Goal: Task Accomplishment & Management: Use online tool/utility

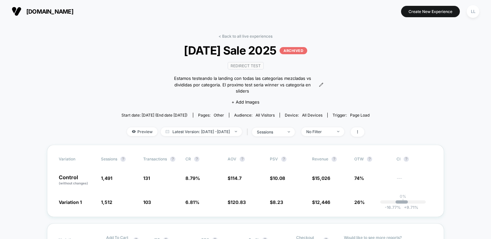
click at [34, 13] on span "[DOMAIN_NAME]" at bounding box center [49, 11] width 47 height 7
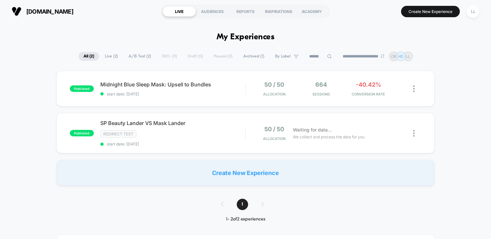
drag, startPoint x: 462, startPoint y: 104, endPoint x: 455, endPoint y: 103, distance: 6.8
click at [462, 104] on div "published Midnight Blue Sleep Mask: Upsell to Bundles start date: [DATE] 50 / 5…" at bounding box center [245, 128] width 491 height 115
click at [112, 86] on span "Midnight Blue Sleep Mask: Upsell to Bundles Click to edit experience details" at bounding box center [172, 84] width 145 height 6
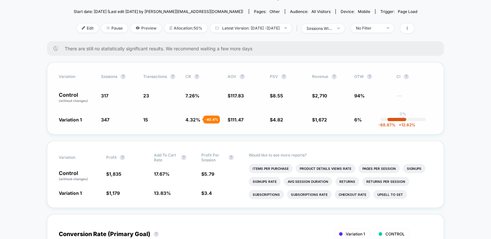
scroll to position [73, 0]
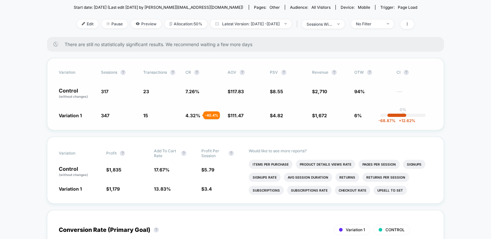
click at [362, 70] on span "OTW ?" at bounding box center [372, 72] width 36 height 5
click at [368, 72] on button "?" at bounding box center [369, 72] width 5 height 5
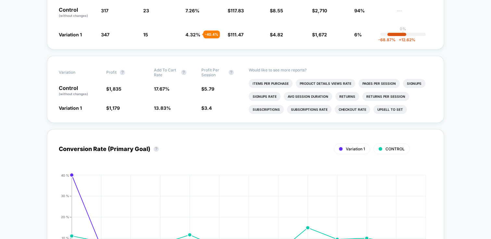
scroll to position [0, 0]
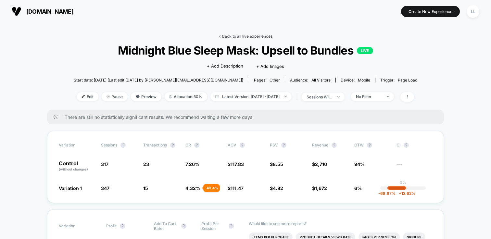
click at [218, 36] on link "< Back to all live experiences" at bounding box center [245, 36] width 54 height 5
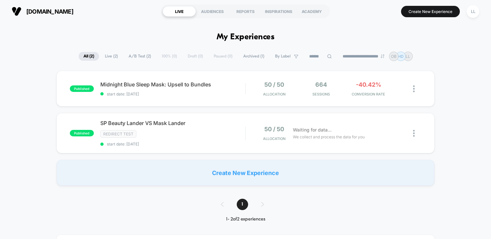
click at [261, 17] on section "LIVE AUDIENCES REPORTS INSPIRATIONS ACADEMY" at bounding box center [245, 11] width 169 height 16
click at [476, 9] on div "LL" at bounding box center [473, 11] width 13 height 13
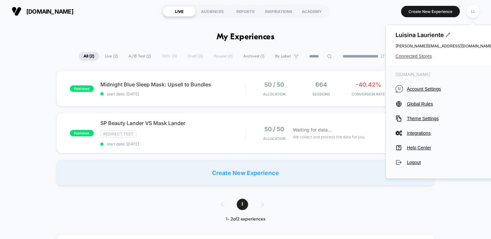
click at [409, 58] on span "Connected Stores" at bounding box center [443, 56] width 97 height 5
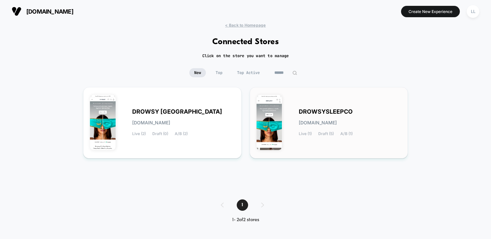
click at [323, 126] on div "DROWSYSLEEPCO [DOMAIN_NAME] Live (1) Draft (5) A/B (1)" at bounding box center [350, 122] width 103 height 27
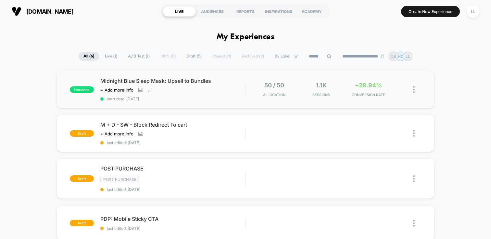
click at [200, 90] on div "Click to view images Click to edit experience details + Add more info" at bounding box center [150, 89] width 101 height 5
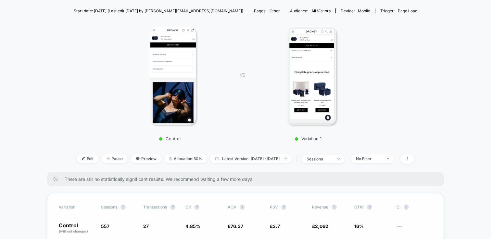
scroll to position [2, 0]
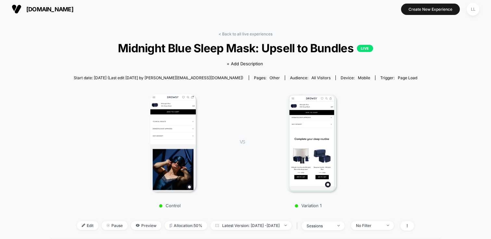
click at [451, 10] on button "Create New Experience" at bounding box center [430, 9] width 59 height 11
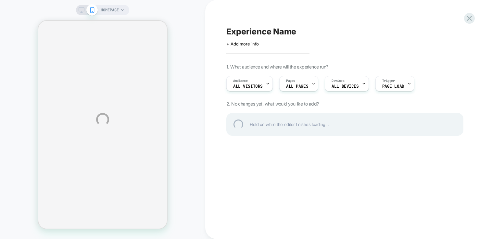
click at [289, 85] on div "HOMEPAGE Experience Name Click to edit experience details + Add more info 1. Wh…" at bounding box center [245, 119] width 491 height 239
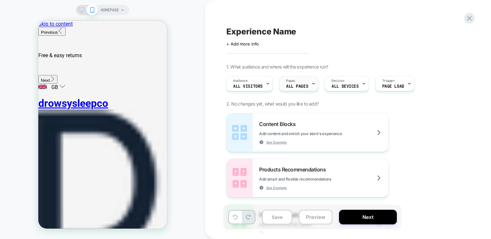
click at [309, 82] on div "Pages ALL PAGES" at bounding box center [297, 83] width 35 height 15
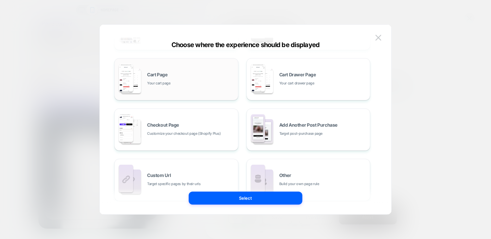
scroll to position [104, 0]
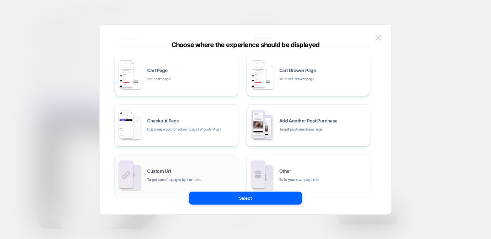
click at [205, 169] on div "Custom Url Target specific pages by their urls" at bounding box center [191, 176] width 88 height 14
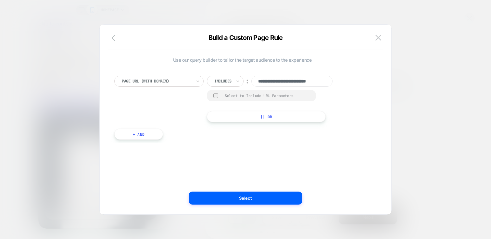
scroll to position [0, 12]
click at [275, 81] on input "**********" at bounding box center [291, 81] width 81 height 11
paste input "**********"
type input "**********"
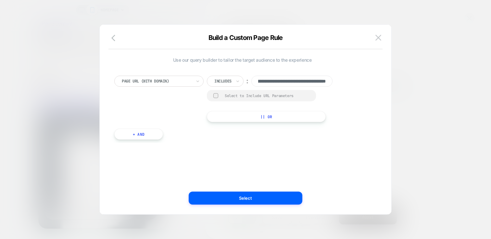
scroll to position [0, 0]
click at [233, 81] on div "Includes" at bounding box center [225, 81] width 37 height 11
click at [220, 100] on div "Is" at bounding box center [234, 99] width 42 height 10
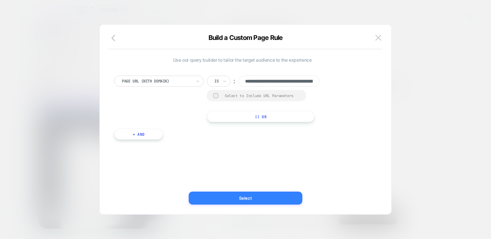
click at [266, 199] on button "Select" at bounding box center [246, 198] width 114 height 13
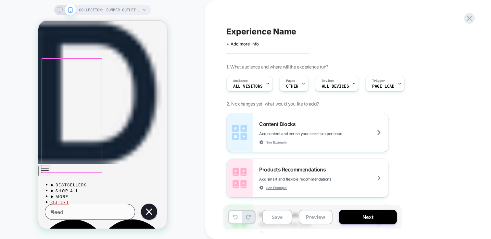
scroll to position [193, 0]
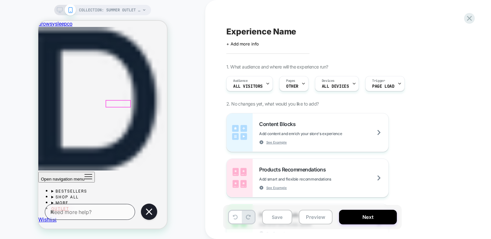
click at [119, 103] on div at bounding box center [118, 104] width 24 height 6
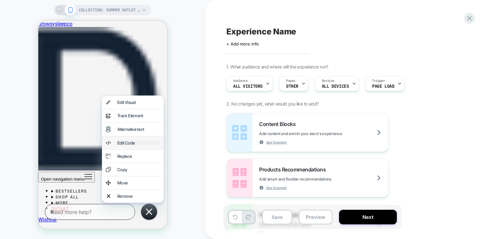
click at [144, 145] on div "Edit Code" at bounding box center [138, 142] width 43 height 5
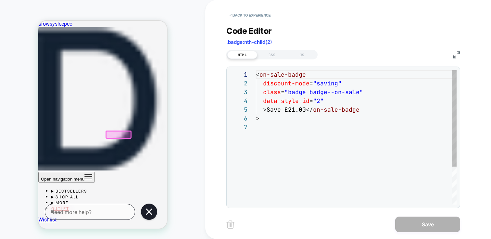
scroll to position [53, 0]
click at [322, 96] on div "< on-sale-badge discount-mode = "saving" class = "badge badge--on-sale" data-st…" at bounding box center [356, 163] width 201 height 187
click at [382, 96] on div "< on-sale-badge discount-mode = "saving" class = "badge badge--on-sale" data-st…" at bounding box center [356, 163] width 201 height 187
click at [328, 81] on div "< on-sale-badge discount-mode = "saving" class = "badge badge--on-sale" data-st…" at bounding box center [356, 163] width 201 height 187
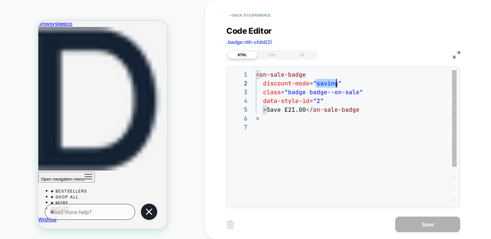
click at [328, 81] on div "< on-sale-badge discount-mode = "saving" class = "badge badge--on-sale" data-st…" at bounding box center [356, 163] width 201 height 187
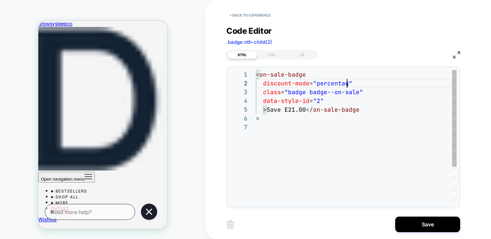
scroll to position [9, 95]
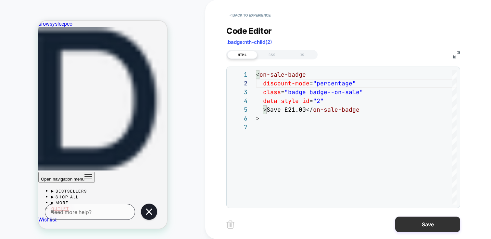
type textarea "**********"
click at [432, 224] on button "Save" at bounding box center [427, 225] width 65 height 16
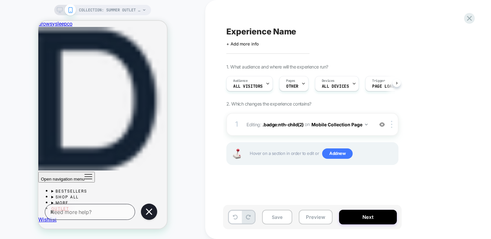
scroll to position [0, 0]
click at [454, 159] on div "1. What audience and where will the experience run? Audience All Visitors Pages…" at bounding box center [344, 122] width 237 height 117
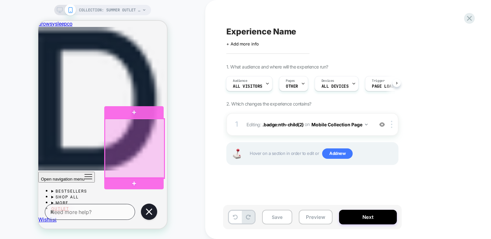
scroll to position [234, 0]
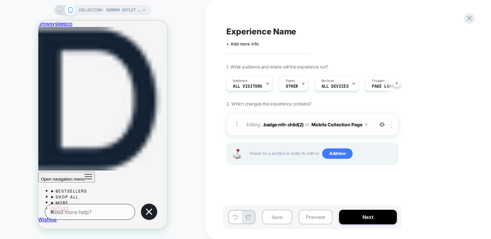
click at [356, 121] on button "Mobile Collection Page" at bounding box center [339, 124] width 56 height 9
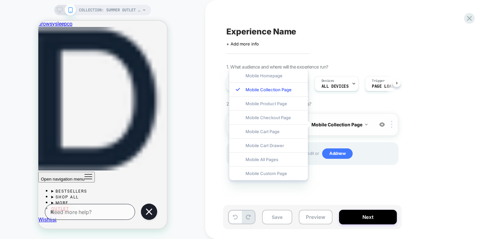
click at [355, 121] on button "Mobile Collection Page" at bounding box center [339, 124] width 56 height 9
click at [431, 137] on div "1. What audience and where will the experience run? Audience All Visitors Pages…" at bounding box center [344, 122] width 237 height 117
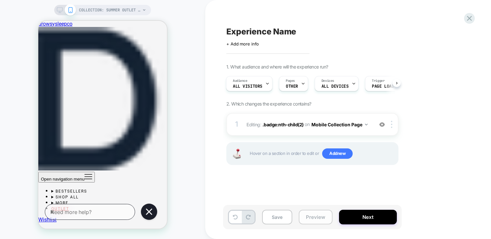
click at [304, 216] on button "Preview" at bounding box center [316, 217] width 34 height 15
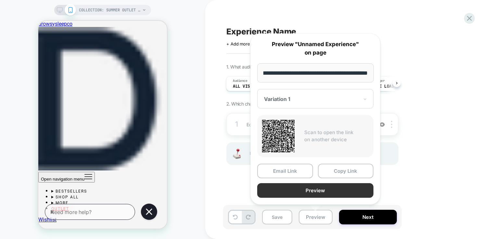
scroll to position [0, 0]
click at [328, 192] on button "Preview" at bounding box center [315, 190] width 116 height 15
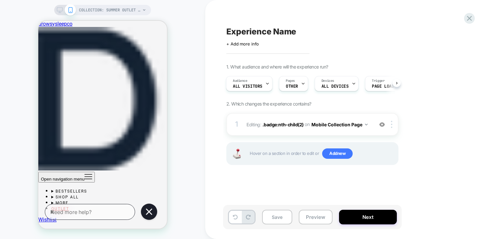
click at [441, 99] on div "1. What audience and where will the experience run? Audience All Visitors Pages…" at bounding box center [344, 122] width 237 height 117
click at [342, 123] on button "Mobile Collection Page" at bounding box center [339, 124] width 56 height 9
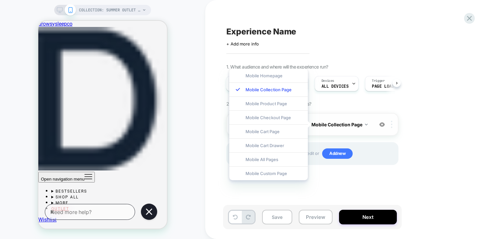
click at [397, 126] on div at bounding box center [392, 124] width 11 height 7
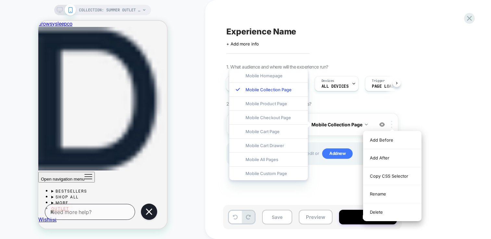
click at [393, 124] on div at bounding box center [392, 124] width 11 height 7
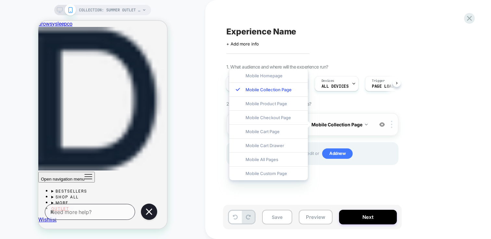
click at [333, 120] on button "Mobile Collection Page" at bounding box center [339, 124] width 56 height 9
click at [442, 141] on div "1. What audience and where will the experience run? Audience All Visitors Pages…" at bounding box center [344, 122] width 237 height 117
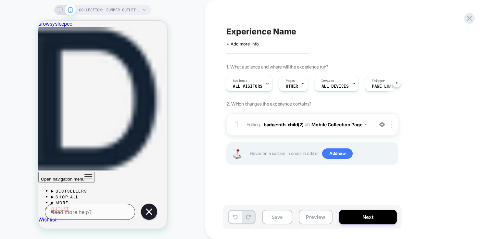
click at [253, 124] on span "Editing : .badge:nth-child(2) .badge:nth-child(2) on Mobile Collection Page" at bounding box center [308, 124] width 124 height 9
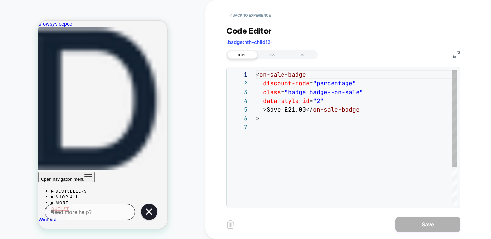
scroll to position [9, 77]
click at [334, 83] on div "< on-sale-badge discount-mode = "percentage" class = "badge badge--on-sale" dat…" at bounding box center [356, 163] width 201 height 187
drag, startPoint x: 305, startPoint y: 110, endPoint x: 284, endPoint y: 109, distance: 21.4
click at [284, 109] on div "< on-sale-badge discount-mode = "percentage" class = "badge badge--on-sale" dat…" at bounding box center [356, 163] width 201 height 187
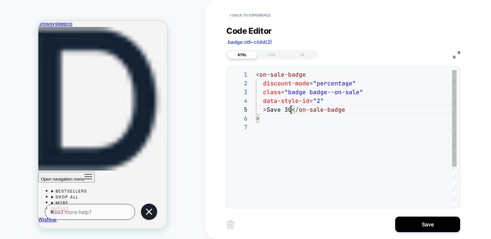
scroll to position [35, 39]
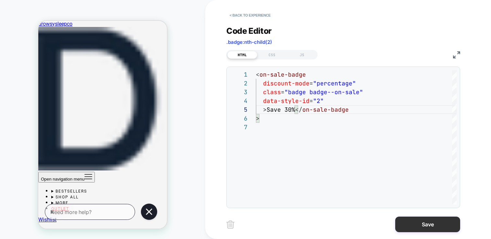
type textarea "**********"
click at [426, 224] on button "Save" at bounding box center [427, 225] width 65 height 16
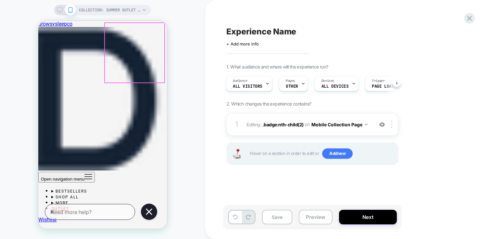
scroll to position [271, 0]
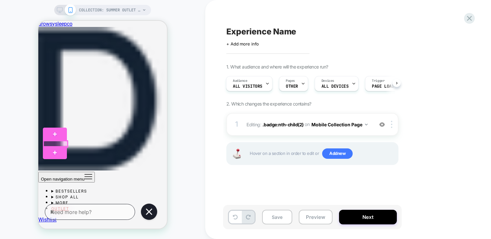
click at [51, 143] on div at bounding box center [56, 144] width 24 height 6
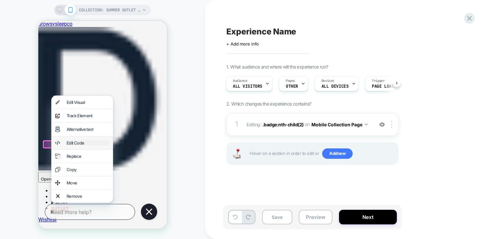
click at [72, 145] on div "Edit Code" at bounding box center [88, 142] width 43 height 5
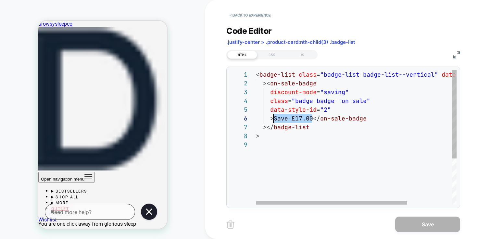
scroll to position [44, 35]
drag, startPoint x: 310, startPoint y: 117, endPoint x: 291, endPoint y: 117, distance: 18.8
click at [291, 117] on div "< badge-list class = "badge-list badge-list--vertical" data-style-id = "0" >< o…" at bounding box center [386, 172] width 260 height 205
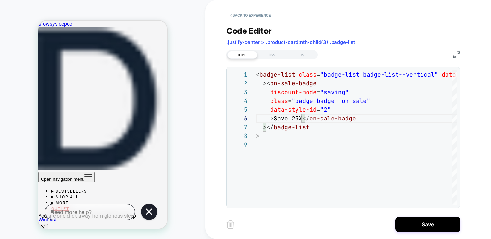
scroll to position [334, 0]
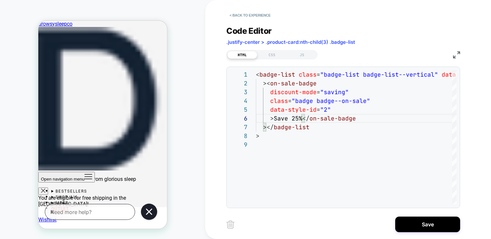
type textarea "**********"
click at [451, 219] on button "Save" at bounding box center [427, 225] width 65 height 16
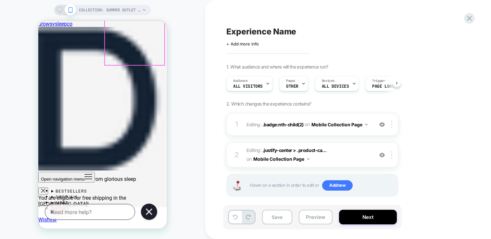
scroll to position [0, 0]
click at [115, 79] on div at bounding box center [117, 81] width 22 height 6
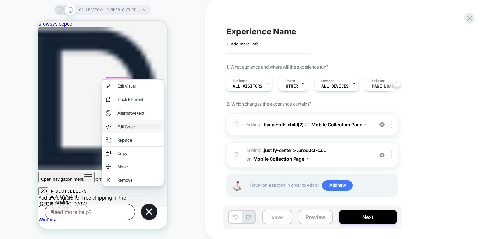
click at [137, 129] on div "Edit Code" at bounding box center [138, 126] width 43 height 5
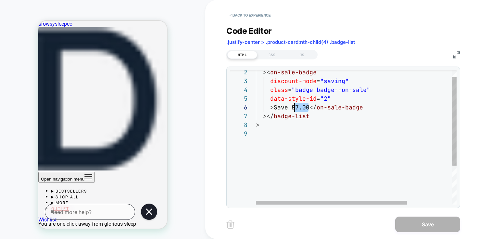
scroll to position [44, 35]
drag, startPoint x: 308, startPoint y: 108, endPoint x: 292, endPoint y: 108, distance: 15.6
click at [292, 108] on div ">< on-sale-badge discount-mode = "saving" class = "badge badge--on-sale" data-s…" at bounding box center [386, 161] width 260 height 205
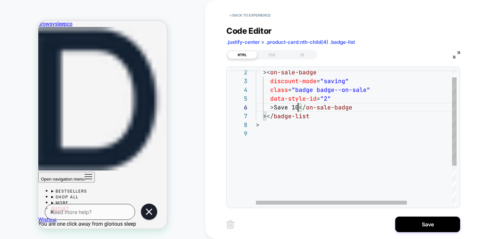
scroll to position [44, 45]
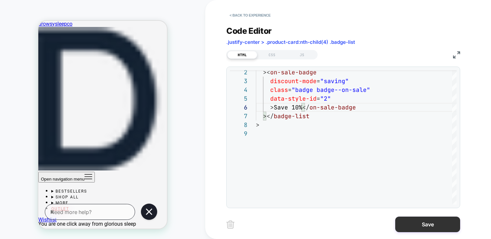
type textarea "**********"
click at [430, 225] on button "Save" at bounding box center [427, 225] width 65 height 16
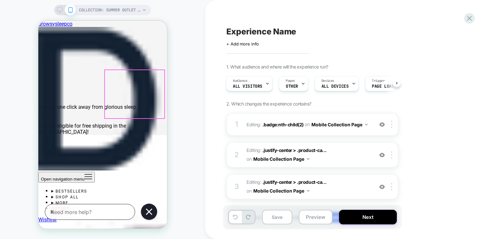
scroll to position [465, 0]
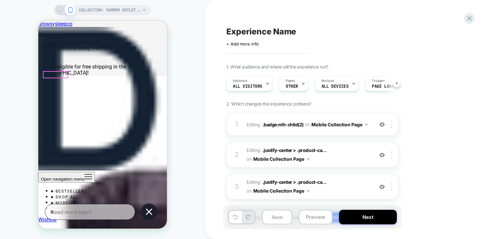
click at [57, 74] on div at bounding box center [56, 75] width 24 height 6
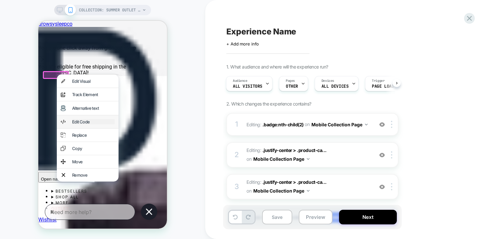
click at [90, 124] on div "Edit Code" at bounding box center [93, 121] width 43 height 5
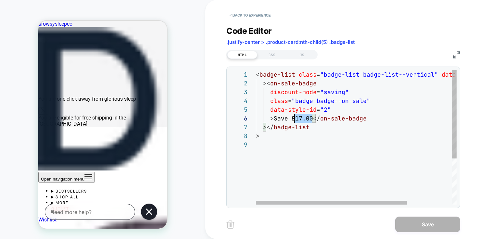
scroll to position [44, 35]
drag, startPoint x: 311, startPoint y: 116, endPoint x: 289, endPoint y: 118, distance: 22.2
click at [289, 118] on div "< badge-list class = "badge-list badge-list--vertical" data-style-id = "0" >< o…" at bounding box center [386, 172] width 260 height 205
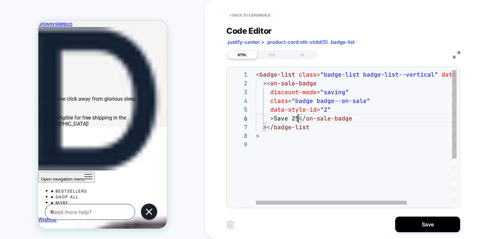
scroll to position [44, 45]
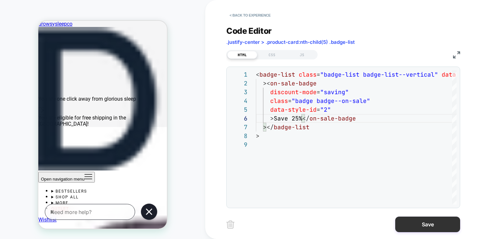
type textarea "**********"
click at [434, 228] on button "Save" at bounding box center [427, 225] width 65 height 16
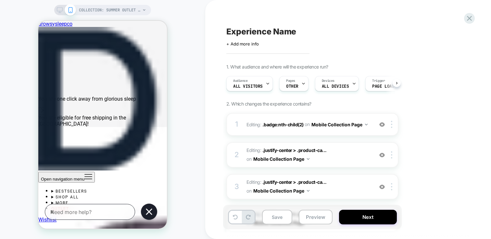
scroll to position [0, 0]
click at [125, 125] on div at bounding box center [118, 126] width 24 height 6
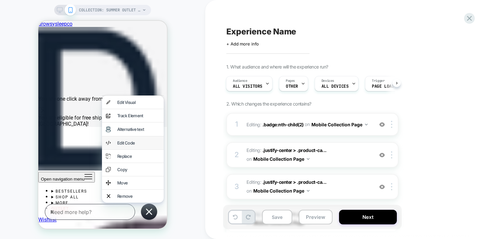
click at [132, 144] on div "Edit Code" at bounding box center [133, 142] width 62 height 13
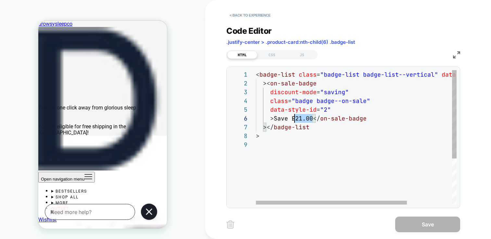
scroll to position [44, 35]
drag, startPoint x: 311, startPoint y: 118, endPoint x: 292, endPoint y: 117, distance: 19.8
click at [292, 117] on div "< badge-list class = "badge-list badge-list--vertical" data-style-id = "0" >< o…" at bounding box center [386, 172] width 260 height 205
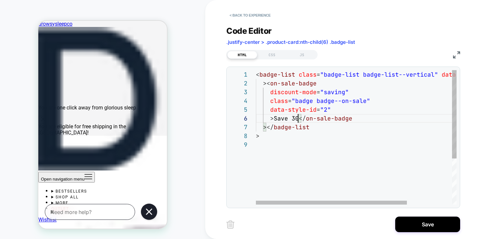
scroll to position [44, 45]
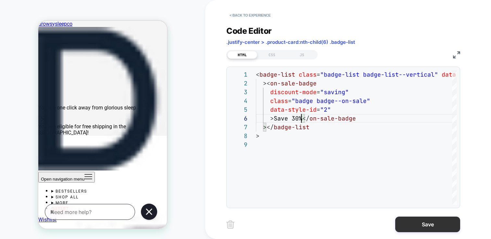
type textarea "**********"
click at [419, 225] on button "Save" at bounding box center [427, 225] width 65 height 16
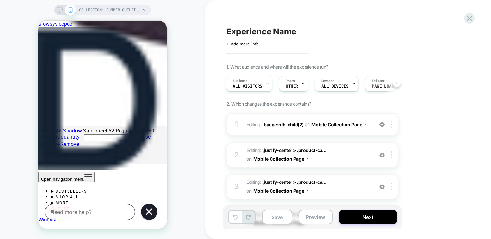
scroll to position [843, 0]
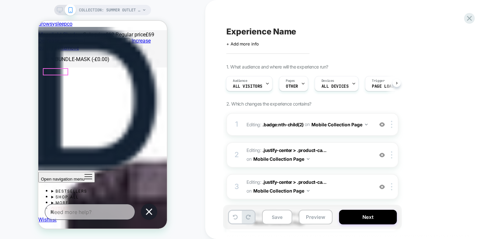
click at [57, 71] on div at bounding box center [56, 72] width 24 height 6
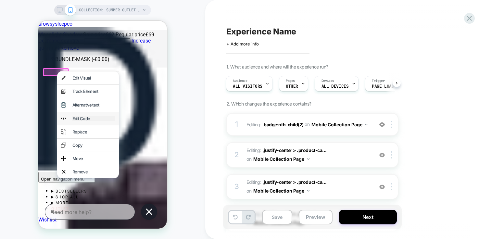
click at [89, 121] on div "Edit Code" at bounding box center [93, 118] width 43 height 5
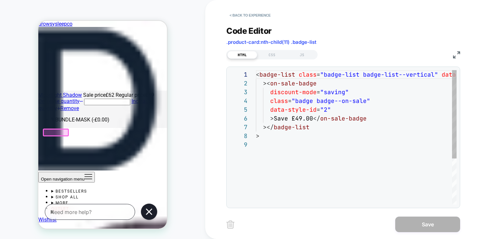
scroll to position [781, 0]
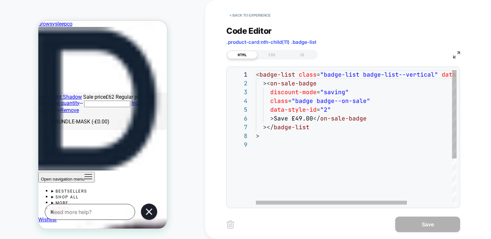
click at [305, 118] on div "< badge-list class = "badge-list badge-list--vertical" data-style-id = "0" >< o…" at bounding box center [386, 172] width 260 height 205
drag, startPoint x: 312, startPoint y: 119, endPoint x: 292, endPoint y: 119, distance: 20.1
click at [292, 119] on div "< badge-list class = "badge-list badge-list--vertical" data-style-id = "0" >< o…" at bounding box center [386, 172] width 260 height 205
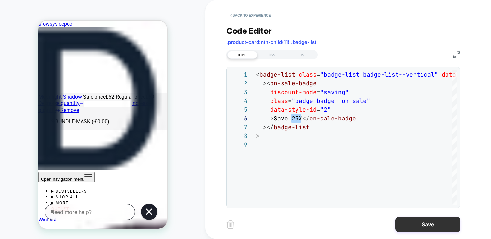
type textarea "**********"
click at [443, 230] on button "Save" at bounding box center [427, 225] width 65 height 16
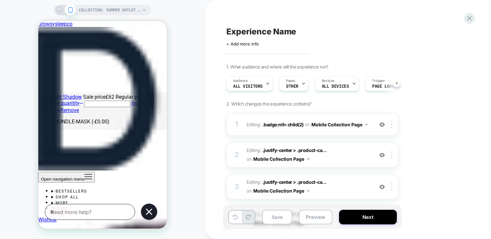
scroll to position [0, 0]
click at [121, 133] on div at bounding box center [118, 134] width 24 height 6
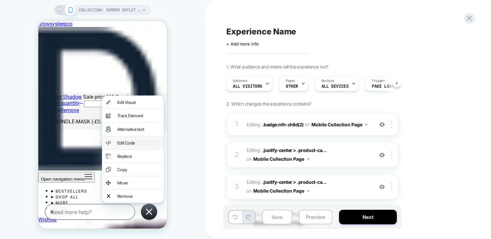
click at [132, 145] on div "Edit Code" at bounding box center [138, 142] width 43 height 5
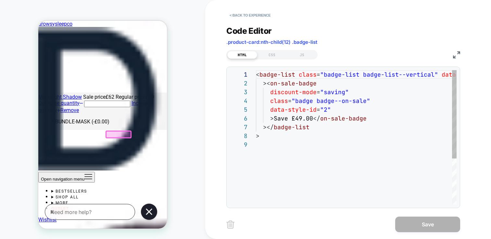
scroll to position [70, 0]
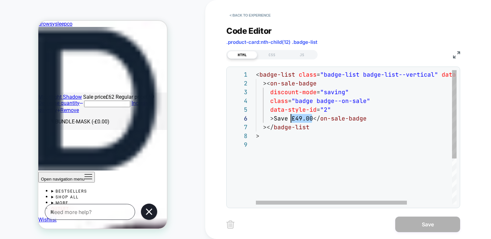
drag, startPoint x: 311, startPoint y: 120, endPoint x: 290, endPoint y: 119, distance: 21.4
click at [290, 119] on div "< badge-list class = "badge-list badge-list--vertical" data-style-id = "0" >< o…" at bounding box center [386, 172] width 260 height 205
type textarea "**********"
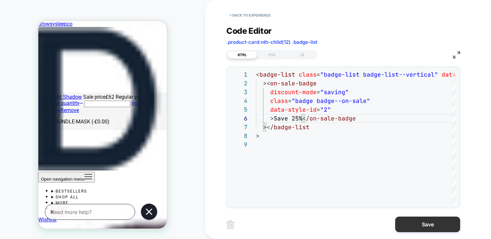
click at [428, 225] on button "Save" at bounding box center [427, 225] width 65 height 16
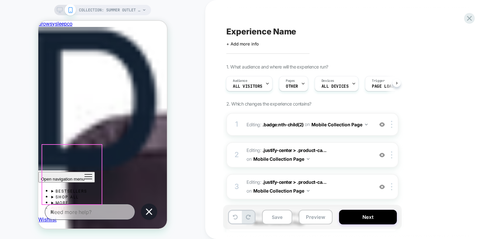
scroll to position [895, 0]
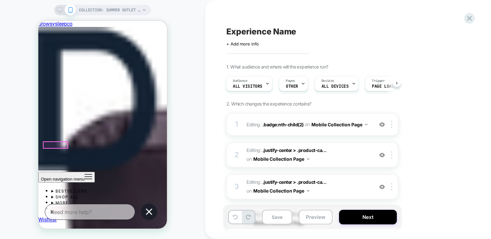
click at [56, 145] on div at bounding box center [56, 145] width 24 height 6
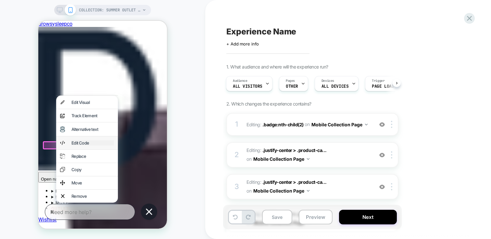
click at [94, 145] on div "Edit Code" at bounding box center [92, 142] width 43 height 5
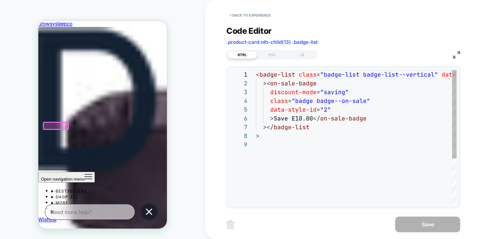
scroll to position [70, 0]
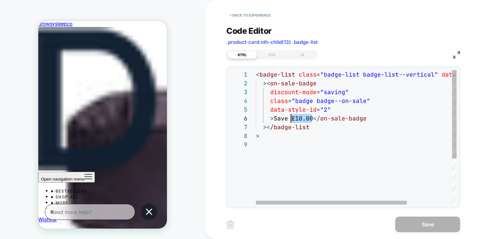
drag, startPoint x: 312, startPoint y: 117, endPoint x: 292, endPoint y: 118, distance: 19.9
click at [292, 118] on div "< badge-list class = "badge-list badge-list--vertical" data-style-id = "0" >< o…" at bounding box center [386, 172] width 260 height 205
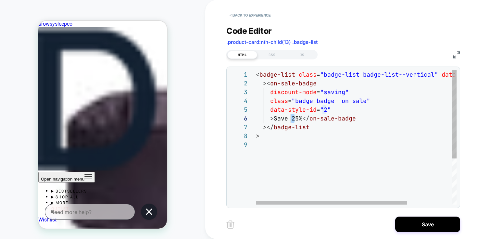
click at [292, 118] on div "< badge-list class = "badge-list badge-list--vertical" data-style-id = "0" >< o…" at bounding box center [386, 172] width 260 height 205
click at [296, 118] on div "< badge-list class = "badge-list badge-list--vertical" data-style-id = "0" >< o…" at bounding box center [386, 172] width 260 height 205
drag, startPoint x: 302, startPoint y: 118, endPoint x: 292, endPoint y: 118, distance: 10.4
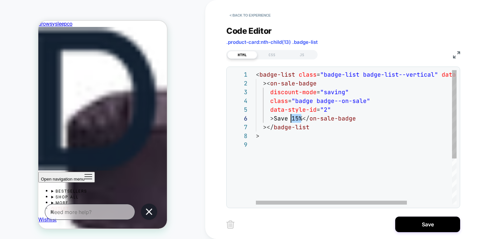
click at [292, 118] on div "< badge-list class = "badge-list badge-list--vertical" data-style-id = "0" >< o…" at bounding box center [386, 172] width 260 height 205
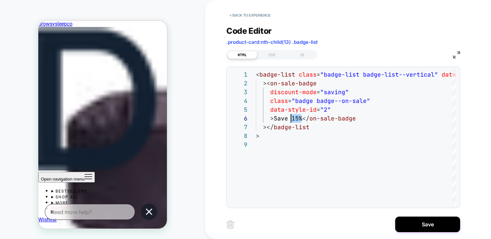
type textarea "**********"
drag, startPoint x: 463, startPoint y: 227, endPoint x: 456, endPoint y: 226, distance: 6.9
click at [460, 226] on div "**********" at bounding box center [347, 119] width 243 height 239
click at [447, 225] on button "Save" at bounding box center [427, 225] width 65 height 16
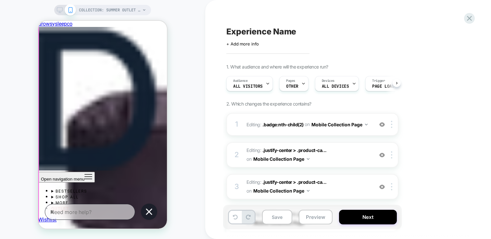
scroll to position [0, 0]
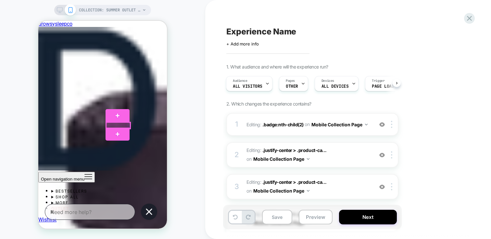
click at [123, 125] on div at bounding box center [118, 125] width 24 height 6
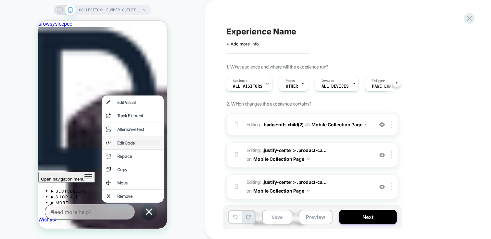
click at [124, 145] on div "Edit Code" at bounding box center [138, 142] width 43 height 5
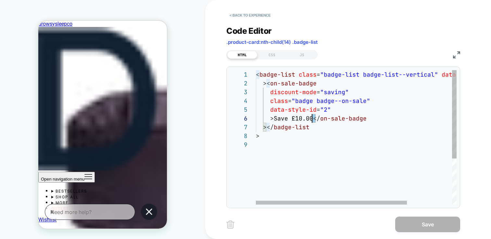
scroll to position [44, 56]
click at [313, 119] on div "< badge-list class = "badge-list badge-list--vertical" data-style-id = "0" >< o…" at bounding box center [386, 172] width 260 height 205
click at [312, 120] on div "< badge-list class = "badge-list badge-list--vertical" data-style-id = "0" >< o…" at bounding box center [386, 172] width 260 height 205
click at [312, 117] on div "< badge-list class = "badge-list badge-list--vertical" data-style-id = "0" >< o…" at bounding box center [386, 172] width 260 height 205
drag, startPoint x: 292, startPoint y: 118, endPoint x: 313, endPoint y: 118, distance: 20.8
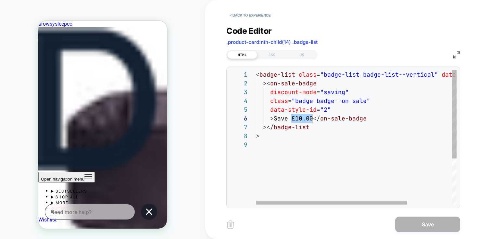
click at [313, 118] on div "< badge-list class = "badge-list badge-list--vertical" data-style-id = "0" >< o…" at bounding box center [386, 172] width 260 height 205
type textarea "**********"
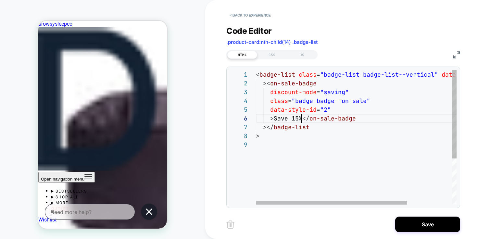
scroll to position [44, 45]
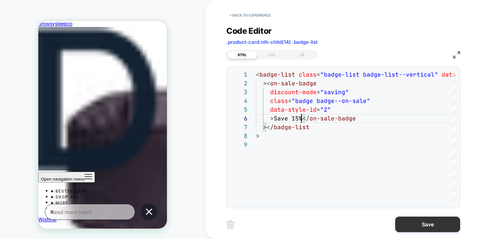
click at [440, 227] on button "Save" at bounding box center [427, 225] width 65 height 16
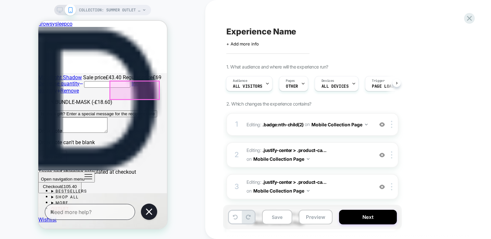
scroll to position [1191, 0]
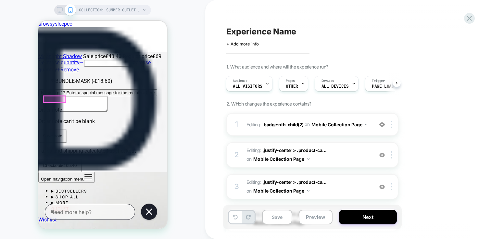
click at [55, 97] on div at bounding box center [55, 99] width 22 height 6
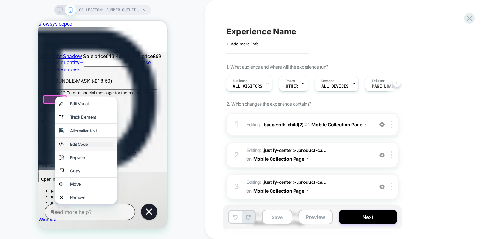
click at [88, 147] on div "Edit Code" at bounding box center [91, 144] width 43 height 5
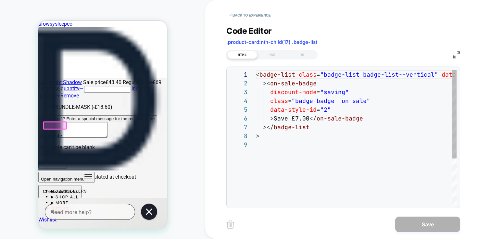
scroll to position [70, 0]
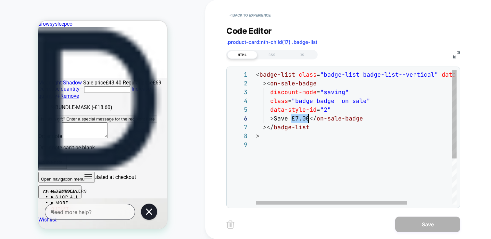
drag, startPoint x: 292, startPoint y: 118, endPoint x: 308, endPoint y: 116, distance: 16.4
click at [308, 116] on div "< badge-list class = "badge-list badge-list--vertical" data-style-id = "0" >< o…" at bounding box center [386, 172] width 260 height 205
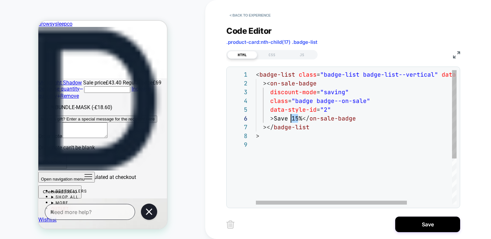
drag, startPoint x: 297, startPoint y: 116, endPoint x: 293, endPoint y: 116, distance: 4.9
click at [293, 116] on div "< badge-list class = "badge-list badge-list--vertical" data-style-id = "0" >< o…" at bounding box center [386, 172] width 260 height 205
drag, startPoint x: 302, startPoint y: 118, endPoint x: 291, endPoint y: 118, distance: 10.8
click at [291, 118] on div "< badge-list class = "badge-list badge-list--vertical" data-style-id = "0" >< o…" at bounding box center [386, 172] width 260 height 205
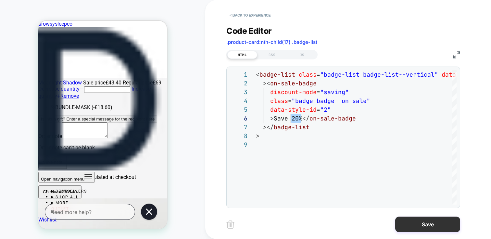
type textarea "**********"
click at [438, 221] on button "Save" at bounding box center [427, 225] width 65 height 16
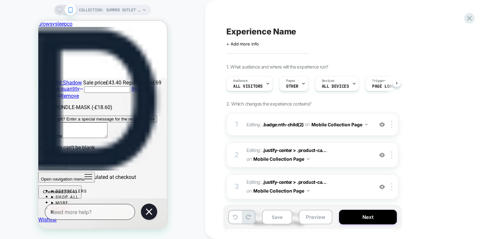
scroll to position [0, 0]
click at [119, 125] on div at bounding box center [117, 125] width 22 height 6
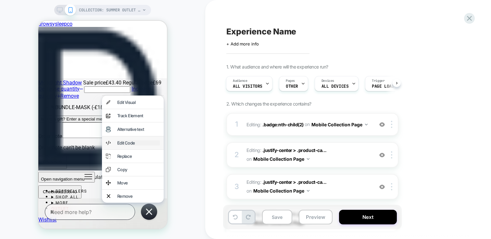
click at [127, 145] on div "Edit Code" at bounding box center [138, 142] width 43 height 5
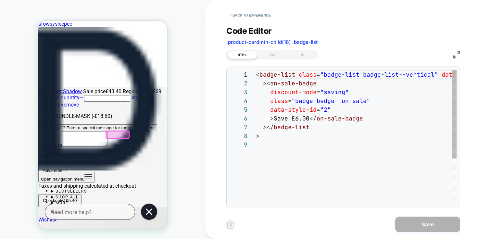
scroll to position [70, 0]
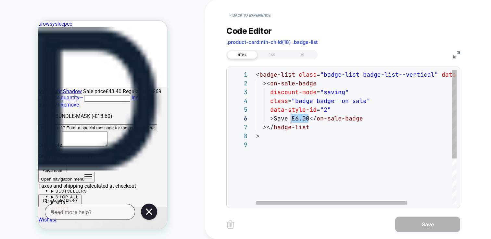
drag, startPoint x: 309, startPoint y: 119, endPoint x: 292, endPoint y: 117, distance: 17.3
click at [292, 117] on div "< badge-list class = "badge-list badge-list--vertical" data-style-id = "0" >< o…" at bounding box center [386, 172] width 260 height 205
type textarea "**********"
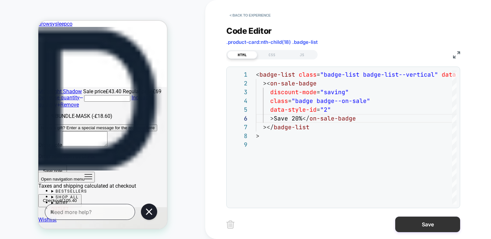
click at [431, 225] on button "Save" at bounding box center [427, 225] width 65 height 16
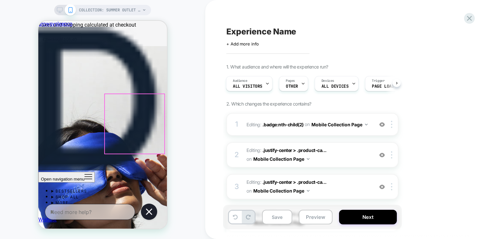
scroll to position [1322, 0]
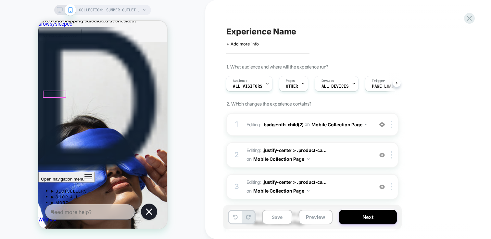
click at [56, 94] on div at bounding box center [55, 94] width 22 height 6
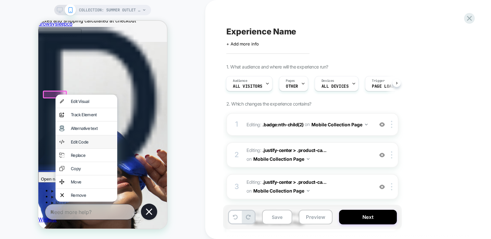
click at [91, 143] on div "Edit Code" at bounding box center [87, 141] width 62 height 13
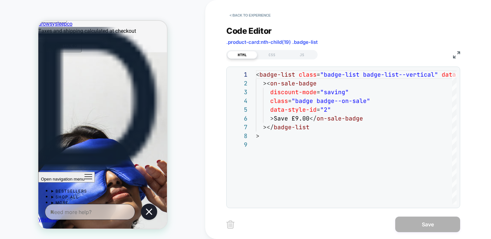
scroll to position [1320, 0]
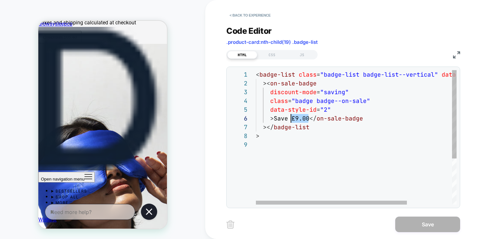
drag, startPoint x: 307, startPoint y: 119, endPoint x: 290, endPoint y: 118, distance: 17.2
click at [290, 118] on div "< badge-list class = "badge-list badge-list--vertical" data-style-id = "0" >< o…" at bounding box center [386, 172] width 260 height 205
type textarea "**********"
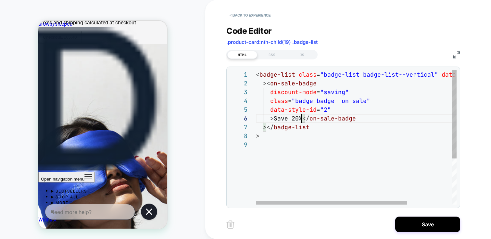
scroll to position [44, 45]
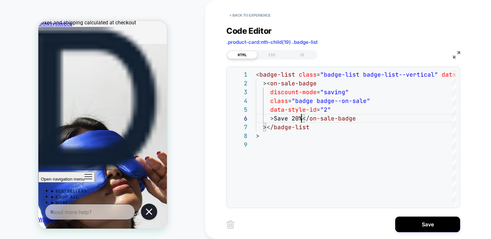
drag, startPoint x: 423, startPoint y: 226, endPoint x: 379, endPoint y: 209, distance: 47.4
click at [423, 226] on button "Save" at bounding box center [427, 225] width 65 height 16
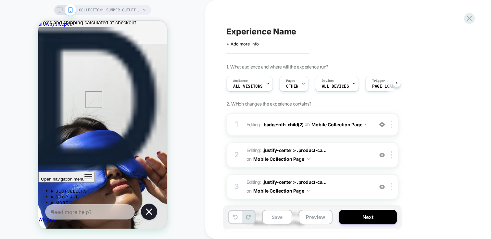
scroll to position [0, 0]
click at [121, 95] on div at bounding box center [118, 96] width 24 height 6
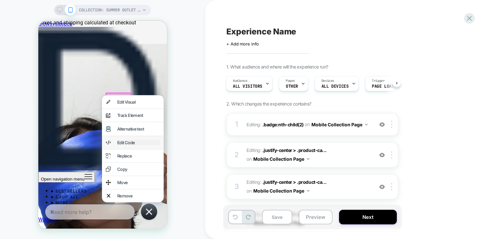
click at [131, 145] on div "Edit Code" at bounding box center [138, 142] width 43 height 5
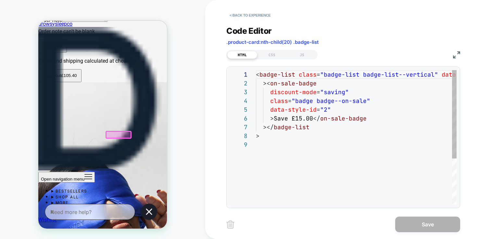
scroll to position [70, 0]
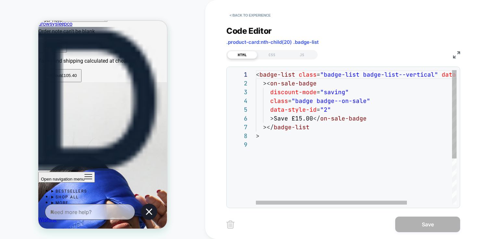
click at [308, 116] on div "< badge-list class = "badge-list badge-list--vertical" data-style-id = "0" >< o…" at bounding box center [386, 172] width 260 height 205
drag, startPoint x: 314, startPoint y: 118, endPoint x: 306, endPoint y: 118, distance: 7.8
click at [306, 118] on div "< badge-list class = "badge-list badge-list--vertical" data-style-id = "0" >< o…" at bounding box center [386, 172] width 260 height 205
click at [311, 123] on div "< badge-list class = "badge-list badge-list--vertical" data-style-id = "0" >< o…" at bounding box center [386, 172] width 260 height 205
drag, startPoint x: 311, startPoint y: 119, endPoint x: 290, endPoint y: 119, distance: 21.8
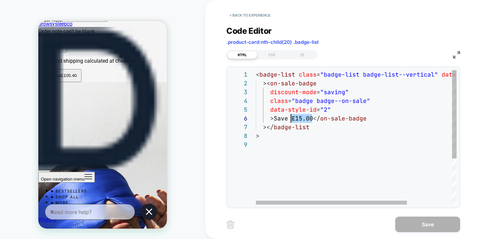
click at [290, 119] on div "< badge-list class = "badge-list badge-list--vertical" data-style-id = "0" >< o…" at bounding box center [386, 172] width 260 height 205
type textarea "**********"
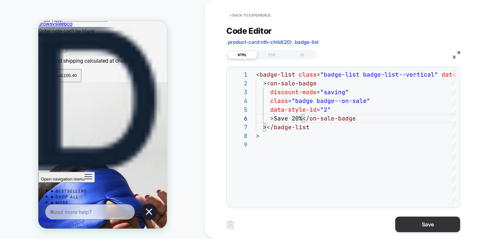
click at [429, 227] on button "Save" at bounding box center [427, 225] width 65 height 16
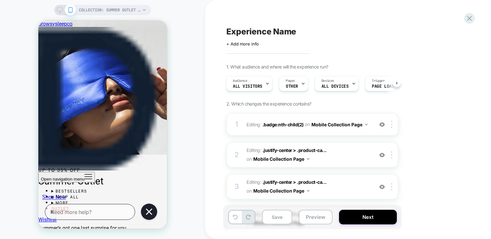
scroll to position [1400, 0]
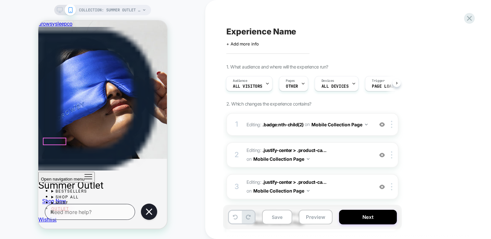
click at [56, 141] on div at bounding box center [55, 141] width 22 height 6
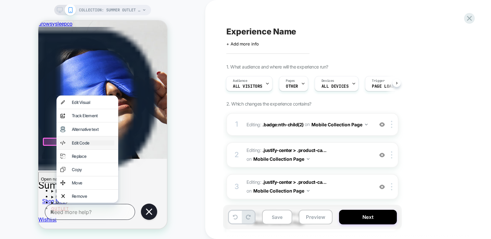
click at [85, 145] on div "Edit Code" at bounding box center [93, 142] width 43 height 5
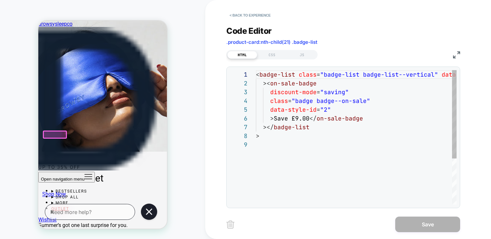
scroll to position [70, 0]
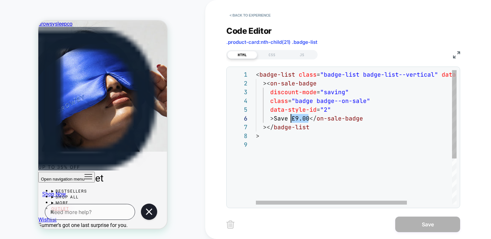
drag, startPoint x: 309, startPoint y: 116, endPoint x: 292, endPoint y: 117, distance: 17.2
click at [292, 117] on div "< badge-list class = "badge-list badge-list--vertical" data-style-id = "0" >< o…" at bounding box center [386, 172] width 260 height 205
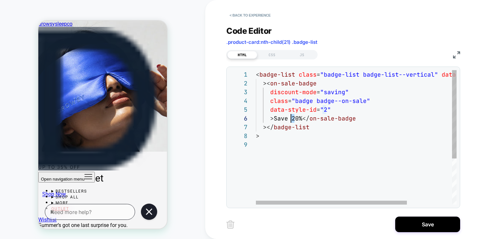
click at [291, 119] on div "< badge-list class = "badge-list badge-list--vertical" data-style-id = "0" >< o…" at bounding box center [386, 172] width 260 height 205
drag, startPoint x: 302, startPoint y: 118, endPoint x: 292, endPoint y: 119, distance: 10.4
click at [292, 119] on div "< badge-list class = "badge-list badge-list--vertical" data-style-id = "0" >< o…" at bounding box center [386, 172] width 260 height 205
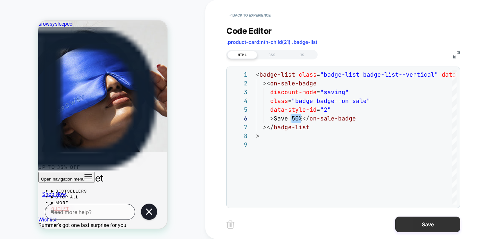
type textarea "**********"
click at [439, 223] on button "Save" at bounding box center [427, 225] width 65 height 16
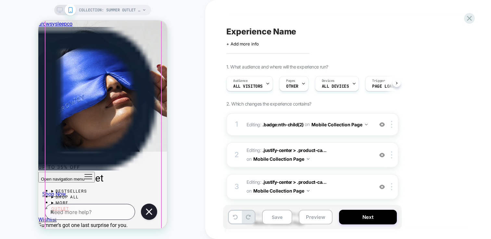
scroll to position [0, 0]
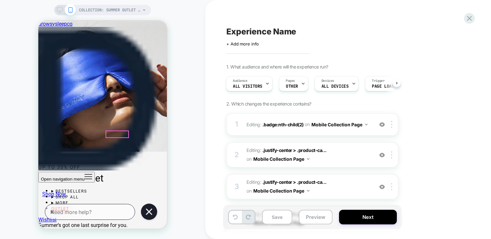
click at [119, 133] on div at bounding box center [117, 134] width 22 height 6
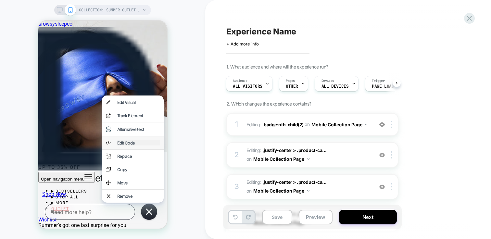
click at [134, 145] on div "Edit Code" at bounding box center [138, 142] width 43 height 5
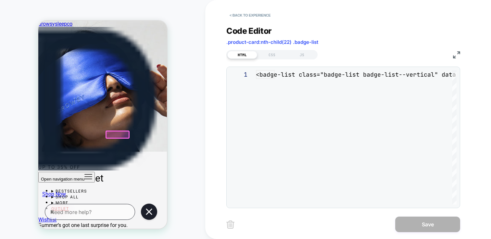
scroll to position [70, 0]
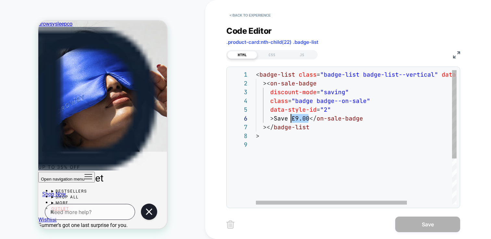
drag, startPoint x: 308, startPoint y: 117, endPoint x: 290, endPoint y: 118, distance: 18.9
click at [290, 118] on div "< badge-list class = "badge-list badge-list--vertical" data-style-id = "0" >< o…" at bounding box center [386, 172] width 260 height 205
type textarea "**********"
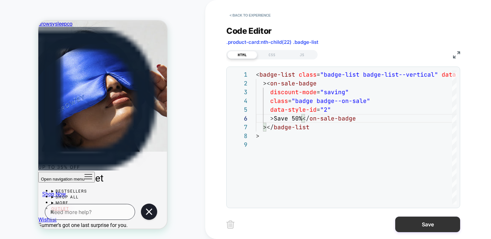
click at [428, 226] on button "Save" at bounding box center [427, 225] width 65 height 16
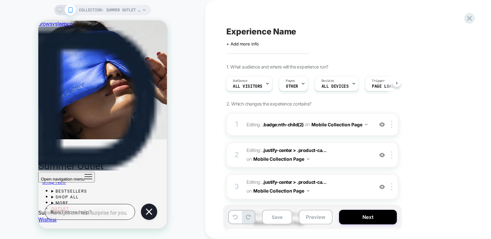
scroll to position [1499, 0]
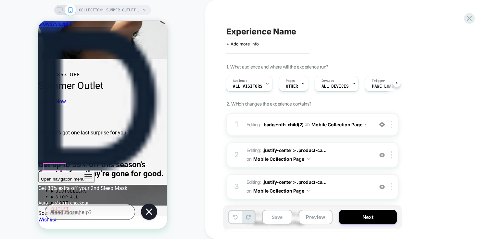
click at [58, 167] on div at bounding box center [55, 167] width 22 height 6
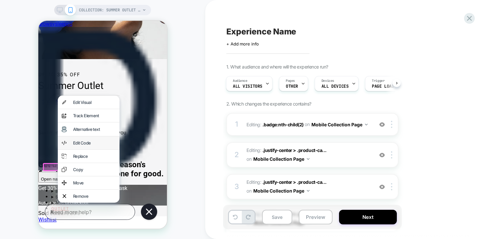
click at [87, 142] on div "Edit Code" at bounding box center [89, 142] width 62 height 13
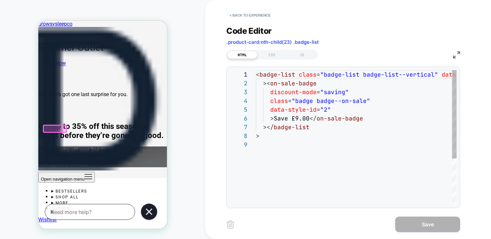
scroll to position [1540, 0]
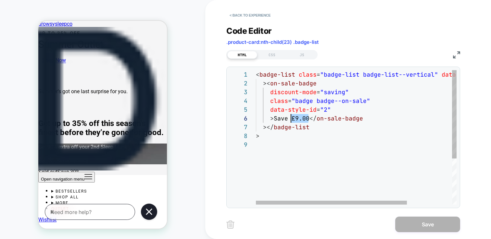
drag, startPoint x: 308, startPoint y: 119, endPoint x: 291, endPoint y: 119, distance: 17.2
click at [291, 119] on div "< badge-list class = "badge-list badge-list--vertical" data-style-id = "0" >< o…" at bounding box center [386, 172] width 260 height 205
type textarea "**********"
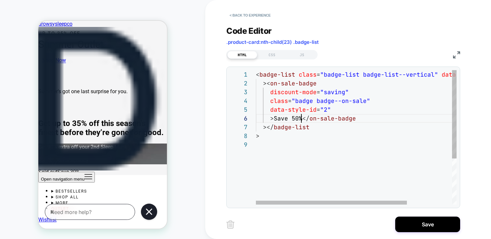
scroll to position [44, 45]
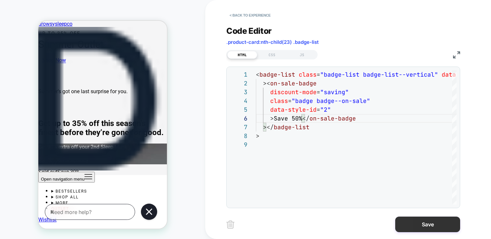
click at [427, 228] on button "Save" at bounding box center [427, 225] width 65 height 16
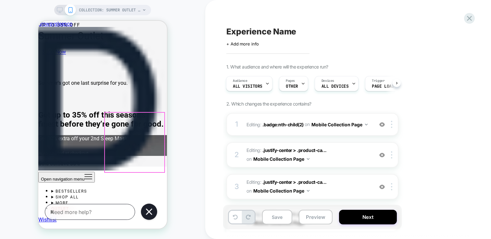
scroll to position [1567, 0]
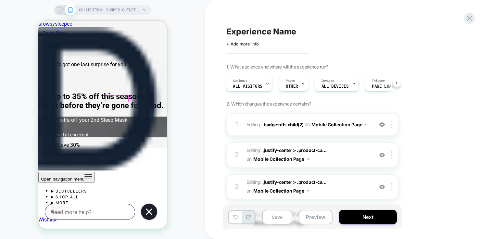
click at [114, 97] on div at bounding box center [117, 98] width 22 height 6
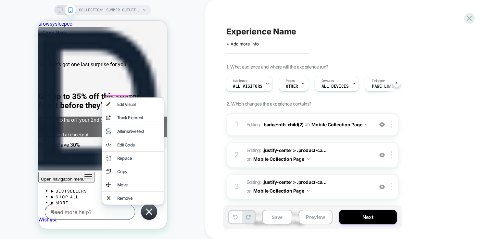
click at [123, 147] on div "Edit Code" at bounding box center [138, 144] width 43 height 5
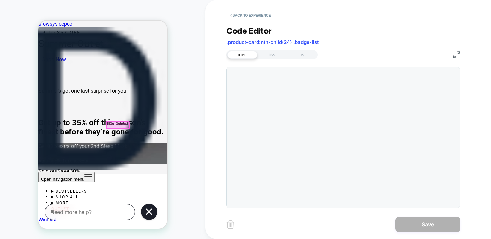
scroll to position [1540, 0]
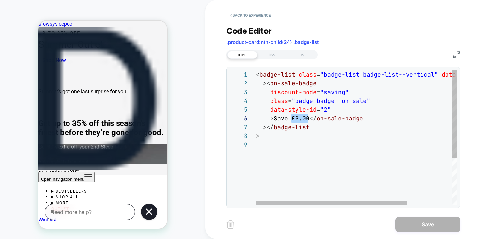
drag, startPoint x: 308, startPoint y: 119, endPoint x: 290, endPoint y: 118, distance: 17.6
click at [290, 118] on div "< badge-list class = "badge-list badge-list--vertical" data-style-id = "0" >< o…" at bounding box center [386, 172] width 260 height 205
type textarea "**********"
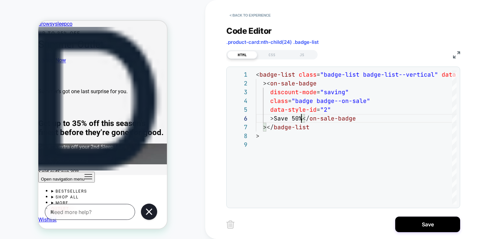
click at [442, 235] on div "**********" at bounding box center [347, 119] width 243 height 239
click at [437, 221] on button "Save" at bounding box center [427, 225] width 65 height 16
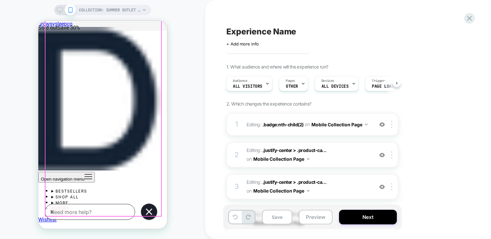
scroll to position [1716, 0]
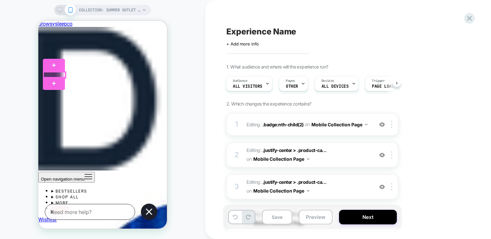
click at [51, 74] on div at bounding box center [55, 75] width 22 height 6
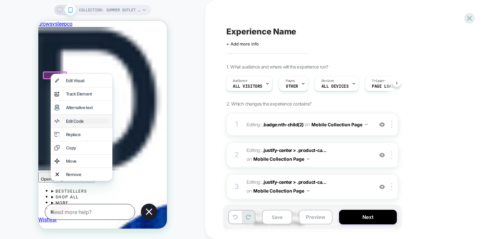
click at [76, 124] on div "Edit Code" at bounding box center [87, 120] width 43 height 5
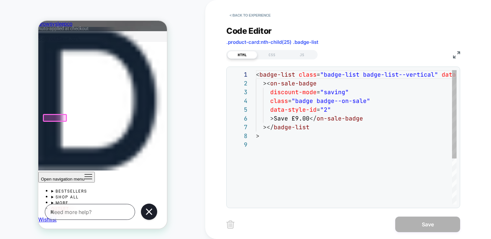
scroll to position [1666, 0]
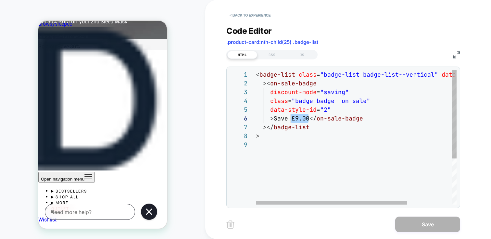
drag, startPoint x: 308, startPoint y: 119, endPoint x: 292, endPoint y: 117, distance: 15.7
click at [292, 117] on div "< badge-list class = "badge-list badge-list--vertical" data-style-id = "0" >< o…" at bounding box center [386, 172] width 260 height 205
type textarea "**********"
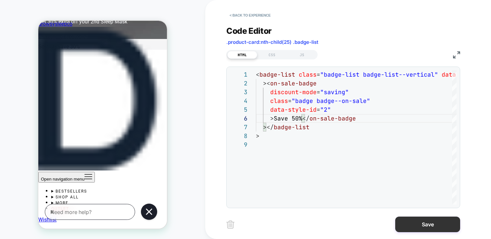
click at [445, 229] on button "Save" at bounding box center [427, 225] width 65 height 16
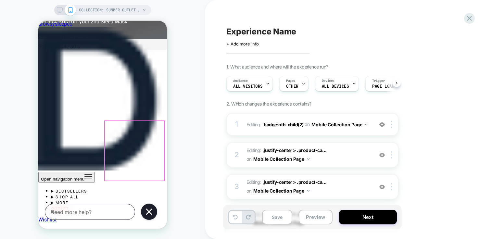
scroll to position [0, 0]
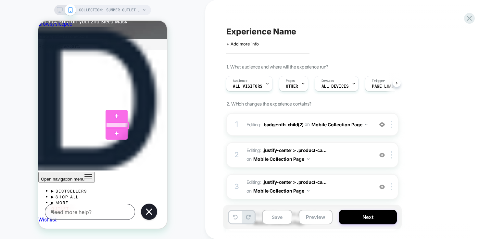
click at [123, 125] on div at bounding box center [117, 125] width 22 height 6
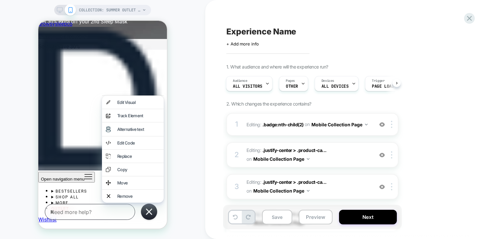
drag, startPoint x: 117, startPoint y: 147, endPoint x: 121, endPoint y: 147, distance: 3.6
click at [117, 145] on div "Edit Code" at bounding box center [138, 142] width 43 height 5
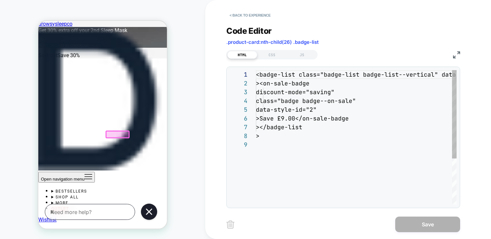
scroll to position [70, 0]
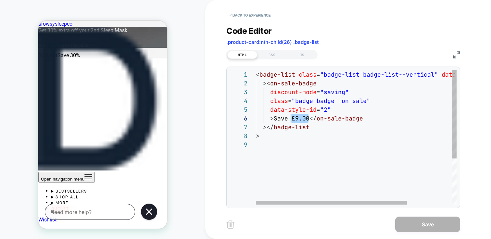
drag, startPoint x: 309, startPoint y: 118, endPoint x: 292, endPoint y: 118, distance: 17.2
click at [292, 118] on div "< badge-list class = "badge-list badge-list--vertical" data-style-id = "0" >< o…" at bounding box center [386, 172] width 260 height 205
type textarea "**********"
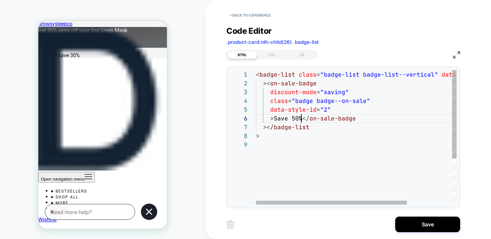
scroll to position [44, 45]
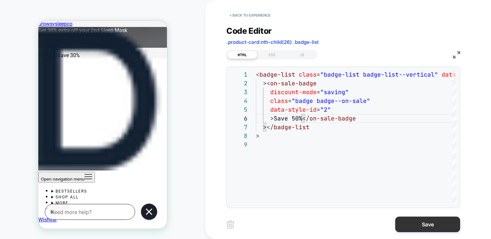
click at [427, 229] on button "Save" at bounding box center [427, 225] width 65 height 16
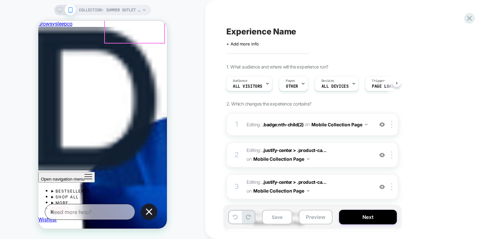
scroll to position [0, 0]
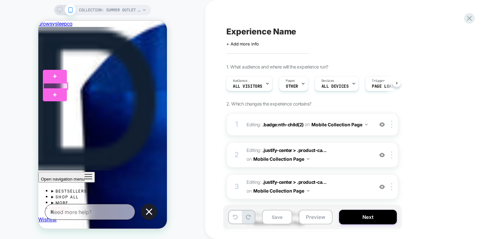
click at [57, 85] on div at bounding box center [56, 86] width 24 height 6
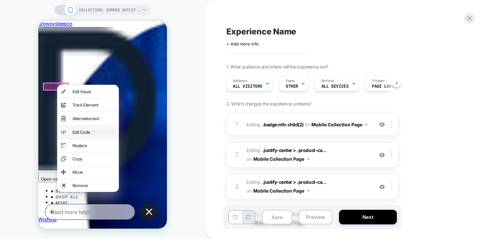
click at [81, 135] on div "Edit Code" at bounding box center [93, 132] width 43 height 5
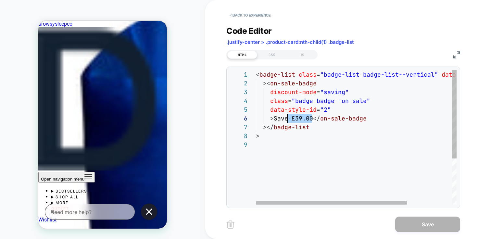
drag, startPoint x: 311, startPoint y: 119, endPoint x: 289, endPoint y: 118, distance: 22.1
click at [289, 118] on div "< badge-list class = "badge-list badge-list--vertical" data-style-id = "0" >< o…" at bounding box center [386, 172] width 260 height 205
click at [290, 118] on div "< badge-list class = "badge-list badge-list--vertical" data-style-id = "0" >< o…" at bounding box center [386, 172] width 260 height 205
drag, startPoint x: 290, startPoint y: 118, endPoint x: 313, endPoint y: 119, distance: 22.4
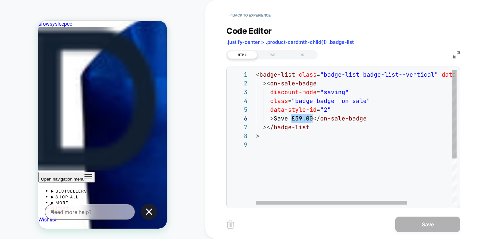
click at [313, 119] on div "< badge-list class = "badge-list badge-list--vertical" data-style-id = "0" >< o…" at bounding box center [386, 172] width 260 height 205
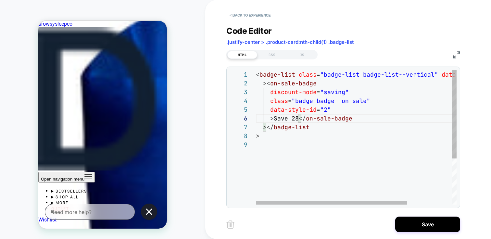
scroll to position [44, 45]
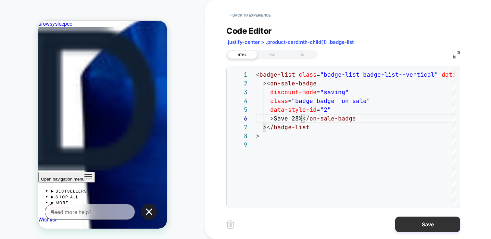
type textarea "**********"
click at [444, 226] on button "Save" at bounding box center [427, 225] width 65 height 16
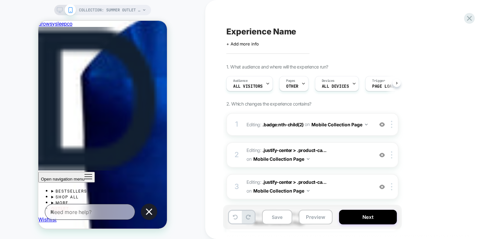
scroll to position [0, 0]
click at [121, 71] on div at bounding box center [118, 72] width 24 height 6
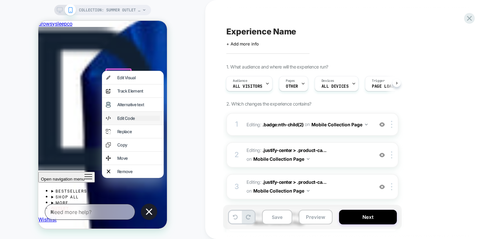
click at [128, 121] on div "Edit Code" at bounding box center [138, 118] width 43 height 5
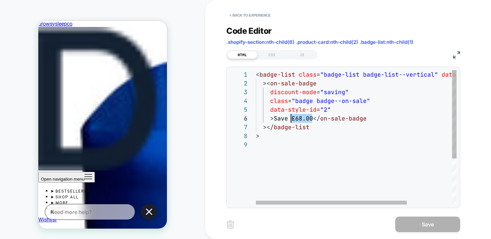
scroll to position [44, 35]
drag, startPoint x: 312, startPoint y: 118, endPoint x: 290, endPoint y: 119, distance: 22.4
click at [290, 119] on div "< badge-list class = "badge-list badge-list--vertical" data-style-id = "0" >< o…" at bounding box center [386, 172] width 260 height 205
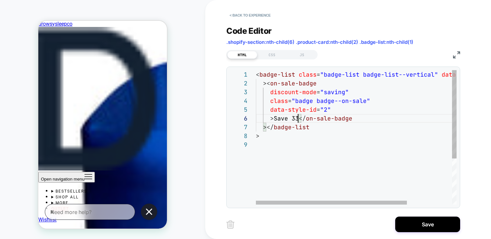
scroll to position [44, 45]
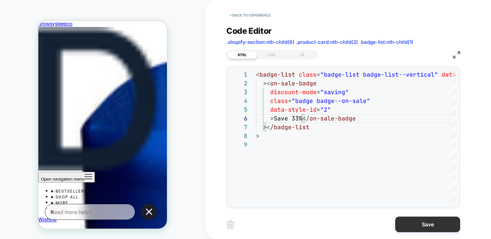
type textarea "**********"
click at [423, 224] on button "Save" at bounding box center [427, 225] width 65 height 16
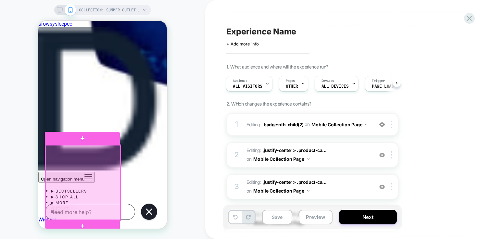
scroll to position [2124, 0]
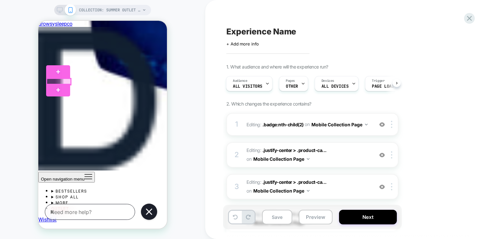
click at [62, 81] on div at bounding box center [59, 82] width 24 height 6
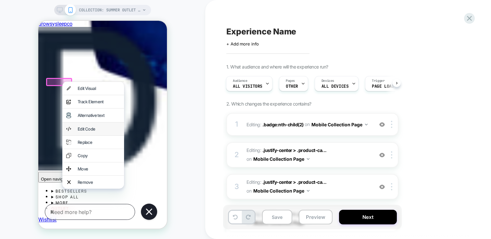
click at [92, 130] on div "Edit Code" at bounding box center [93, 128] width 62 height 13
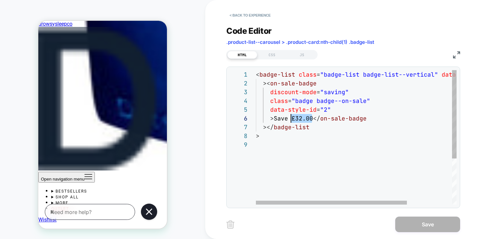
scroll to position [44, 35]
drag, startPoint x: 311, startPoint y: 117, endPoint x: 292, endPoint y: 115, distance: 19.3
click at [292, 115] on div "< badge-list class = "badge-list badge-list--vertical" data-style-id = "0" >< o…" at bounding box center [386, 172] width 260 height 205
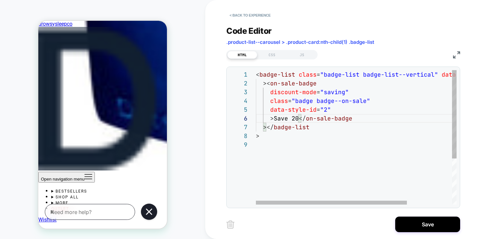
scroll to position [44, 45]
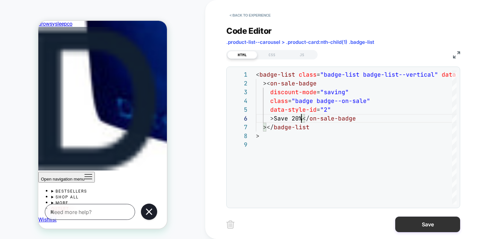
type textarea "**********"
click at [436, 226] on button "Save" at bounding box center [427, 225] width 65 height 16
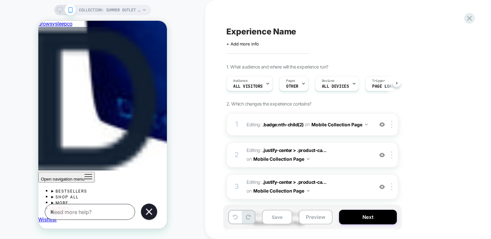
scroll to position [0, 0]
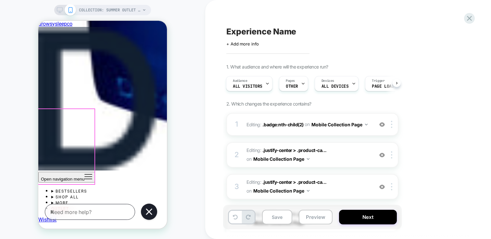
scroll to position [0, 310]
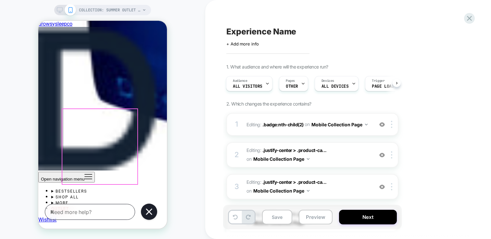
scroll to position [2100, 0]
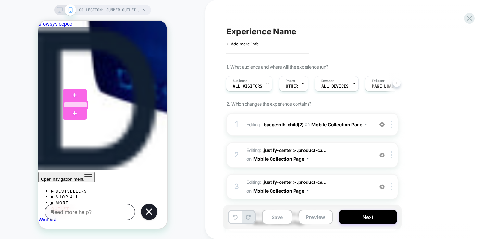
click at [77, 105] on div at bounding box center [76, 105] width 24 height 6
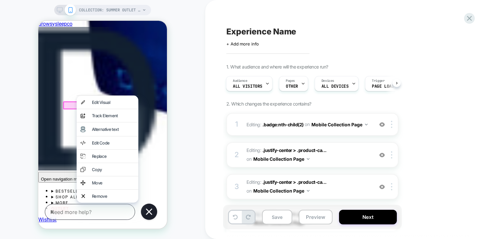
click at [108, 145] on div "Edit Code" at bounding box center [113, 142] width 43 height 5
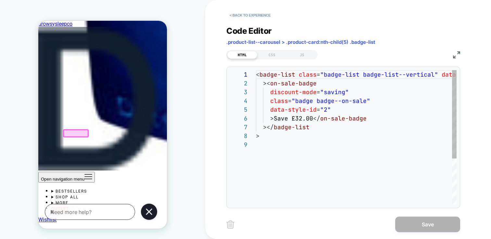
scroll to position [0, 282]
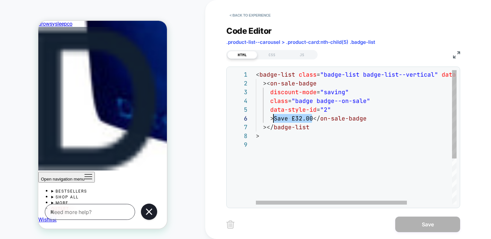
drag, startPoint x: 312, startPoint y: 117, endPoint x: 273, endPoint y: 117, distance: 38.6
click at [273, 117] on div "< badge-list class = "badge-list badge-list--vertical" data-style-id = "0" >< o…" at bounding box center [386, 172] width 260 height 205
click at [294, 118] on div "< badge-list class = "badge-list badge-list--vertical" data-style-id = "0" >< o…" at bounding box center [386, 172] width 260 height 205
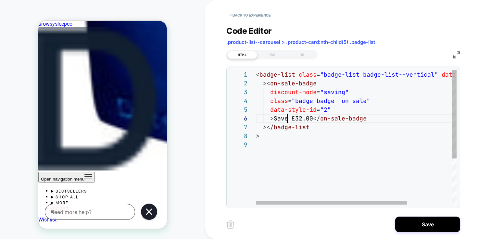
scroll to position [44, 35]
click at [289, 118] on div "< badge-list class = "badge-list badge-list--vertical" data-style-id = "0" >< o…" at bounding box center [386, 172] width 260 height 205
click at [291, 118] on div "< badge-list class = "badge-list badge-list--vertical" data-style-id = "0" >< o…" at bounding box center [386, 172] width 260 height 205
drag, startPoint x: 292, startPoint y: 118, endPoint x: 312, endPoint y: 118, distance: 20.8
click at [312, 118] on div "< badge-list class = "badge-list badge-list--vertical" data-style-id = "0" >< o…" at bounding box center [386, 172] width 260 height 205
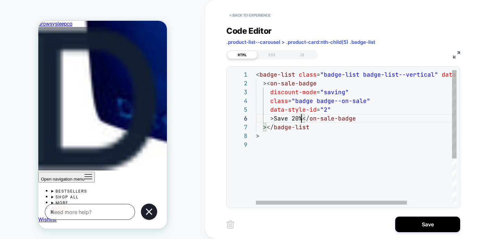
scroll to position [44, 45]
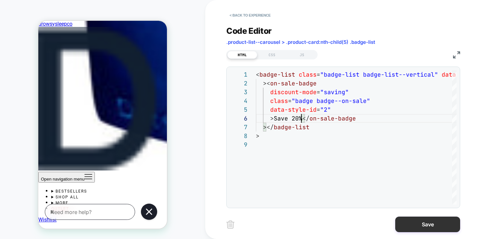
type textarea "**********"
click at [453, 225] on button "Save" at bounding box center [427, 225] width 65 height 16
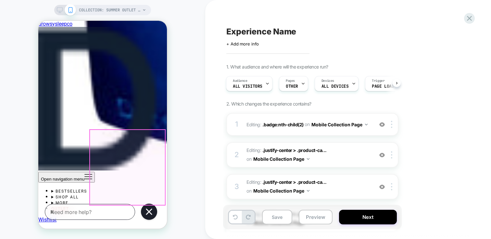
scroll to position [0, 402]
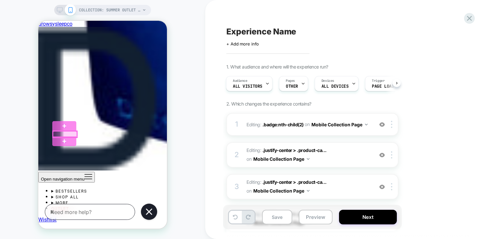
click at [61, 136] on div at bounding box center [65, 134] width 24 height 6
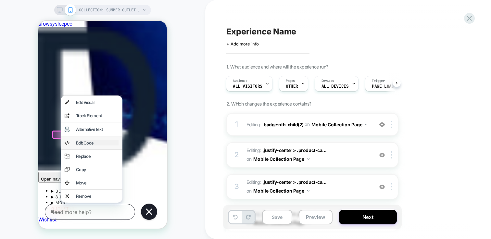
click at [98, 145] on div "Edit Code" at bounding box center [97, 142] width 43 height 5
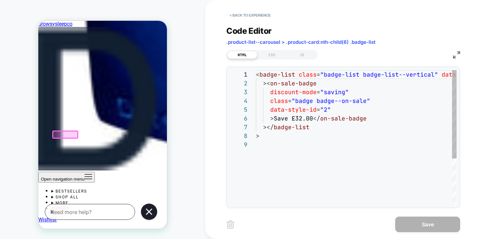
scroll to position [0, 364]
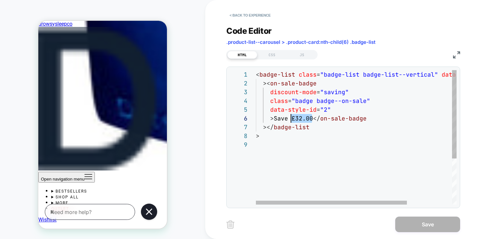
drag, startPoint x: 312, startPoint y: 119, endPoint x: 292, endPoint y: 119, distance: 20.5
click at [292, 119] on div "< badge-list class = "badge-list badge-list--vertical" data-style-id = "0" >< o…" at bounding box center [386, 172] width 260 height 205
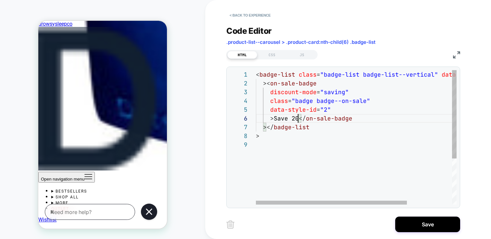
scroll to position [44, 45]
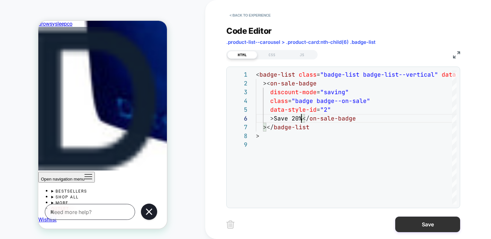
type textarea "**********"
click at [447, 225] on button "Save" at bounding box center [427, 225] width 65 height 16
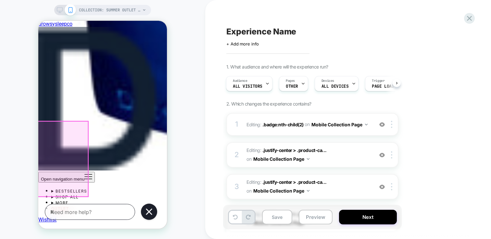
scroll to position [2106, 0]
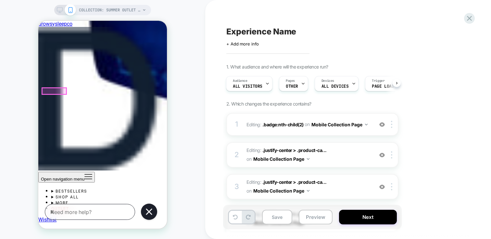
click at [51, 91] on div at bounding box center [54, 91] width 24 height 6
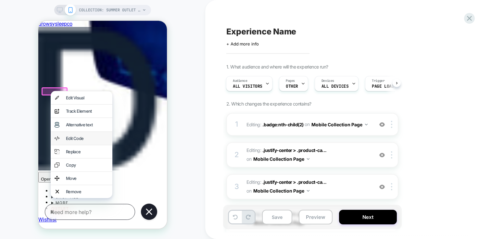
click at [83, 145] on div "Edit Code" at bounding box center [82, 138] width 62 height 13
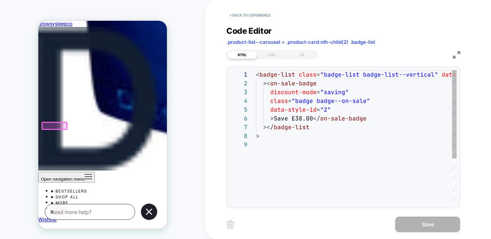
scroll to position [0, 37]
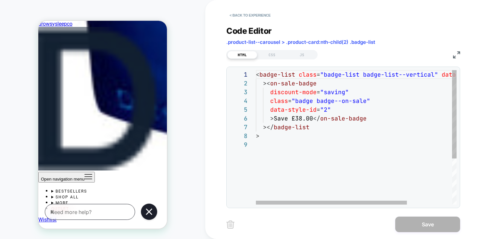
click at [309, 118] on div "< badge-list class = "badge-list badge-list--vertical" data-style-id = "0" >< o…" at bounding box center [386, 172] width 260 height 205
drag, startPoint x: 313, startPoint y: 118, endPoint x: 290, endPoint y: 117, distance: 22.4
click at [290, 117] on div "< badge-list class = "badge-list badge-list--vertical" data-style-id = "0" >< o…" at bounding box center [386, 172] width 260 height 205
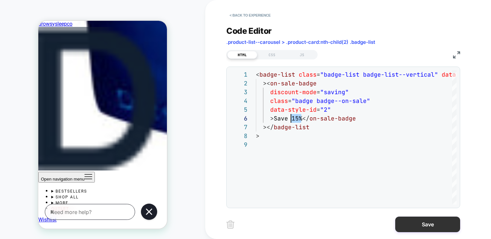
type textarea "**********"
click at [429, 222] on button "Save" at bounding box center [427, 225] width 65 height 16
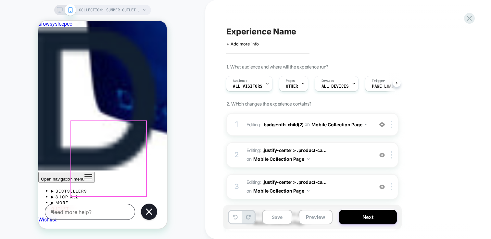
scroll to position [0, 213]
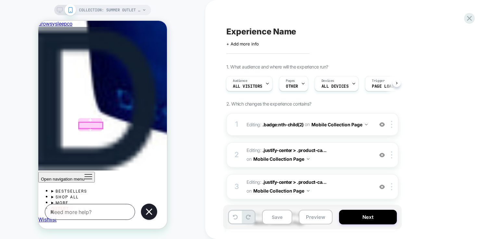
click at [91, 125] on div at bounding box center [91, 125] width 24 height 6
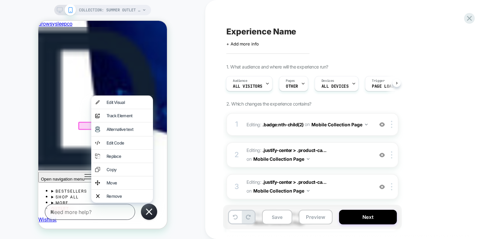
click at [115, 145] on div "Edit Code" at bounding box center [127, 142] width 43 height 5
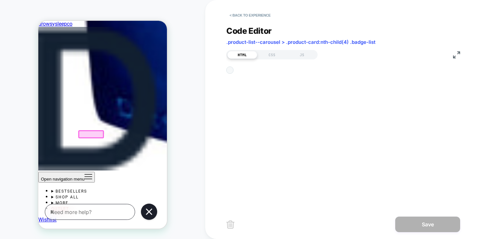
scroll to position [0, 200]
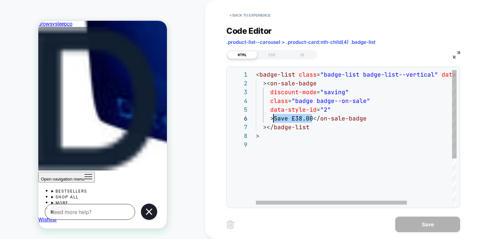
drag, startPoint x: 312, startPoint y: 118, endPoint x: 274, endPoint y: 121, distance: 38.1
click at [274, 121] on div "< badge-list class = "badge-list badge-list--vertical" data-style-id = "0" >< o…" at bounding box center [386, 172] width 260 height 205
click at [293, 120] on div "< badge-list class = "badge-list badge-list--vertical" data-style-id = "0" >< o…" at bounding box center [386, 172] width 260 height 205
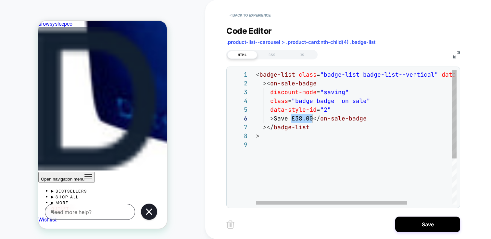
drag, startPoint x: 291, startPoint y: 120, endPoint x: 312, endPoint y: 118, distance: 21.6
click at [312, 118] on div "< badge-list class = "badge-list badge-list--vertical" data-style-id = "0" >< o…" at bounding box center [386, 172] width 260 height 205
type textarea "**********"
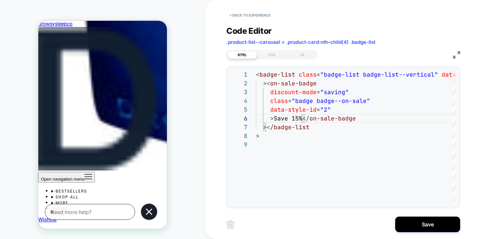
scroll to position [0, 612]
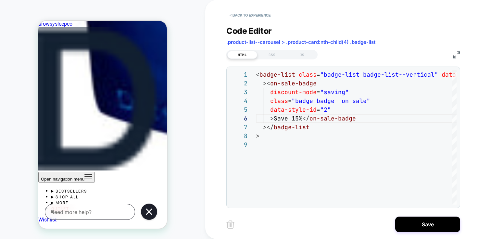
click at [431, 227] on button "Save" at bounding box center [427, 225] width 65 height 16
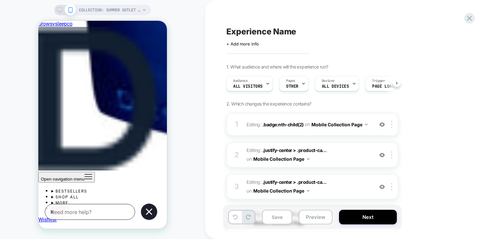
scroll to position [0, 0]
click at [94, 126] on div at bounding box center [99, 126] width 24 height 6
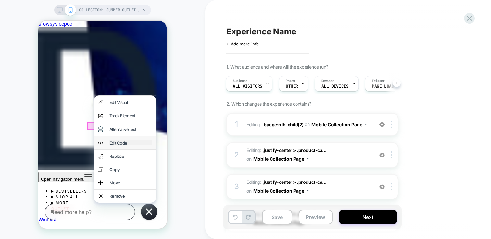
click at [117, 145] on div "Edit Code" at bounding box center [130, 142] width 43 height 5
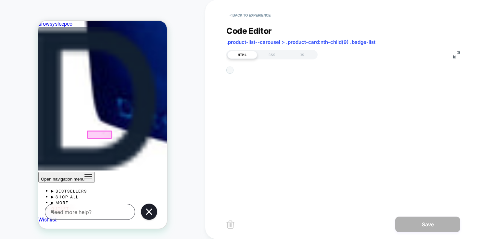
scroll to position [2071, 0]
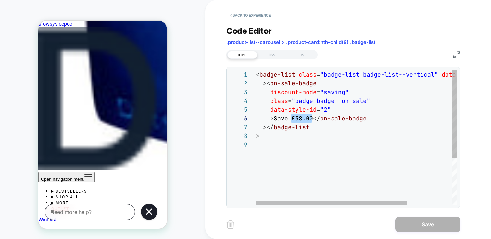
drag, startPoint x: 311, startPoint y: 118, endPoint x: 291, endPoint y: 118, distance: 19.8
click at [291, 118] on div "< badge-list class = "badge-list badge-list--vertical" data-style-id = "0" >< o…" at bounding box center [386, 172] width 260 height 205
type textarea "**********"
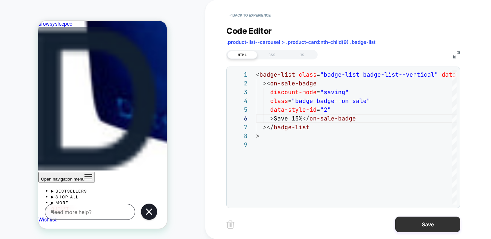
click at [424, 223] on button "Save" at bounding box center [427, 225] width 65 height 16
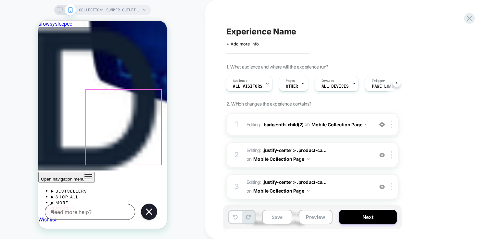
scroll to position [2136, 0]
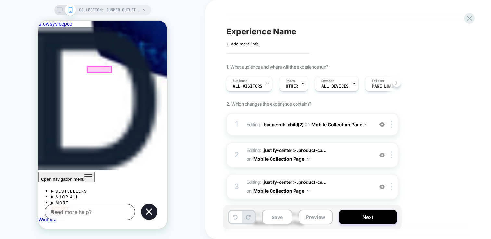
click at [98, 69] on div at bounding box center [99, 69] width 24 height 6
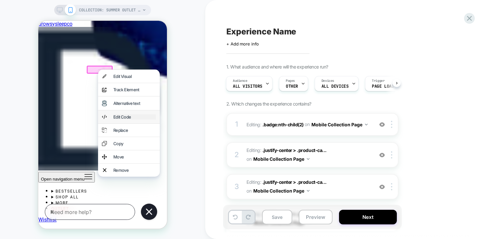
click at [136, 119] on div "Edit Code" at bounding box center [134, 116] width 43 height 5
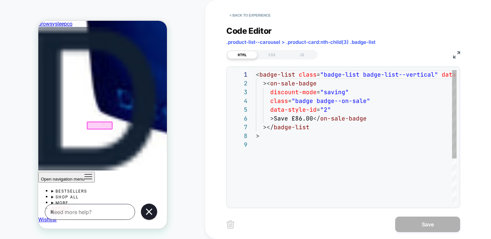
scroll to position [2080, 0]
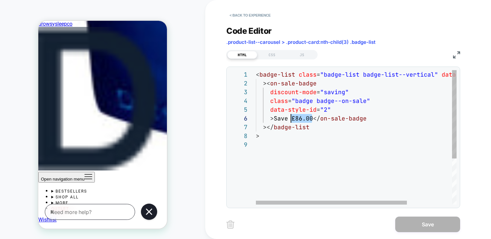
drag, startPoint x: 312, startPoint y: 117, endPoint x: 290, endPoint y: 118, distance: 21.4
click at [290, 118] on div "< badge-list class = "badge-list badge-list--vertical" data-style-id = "0" >< o…" at bounding box center [386, 172] width 260 height 205
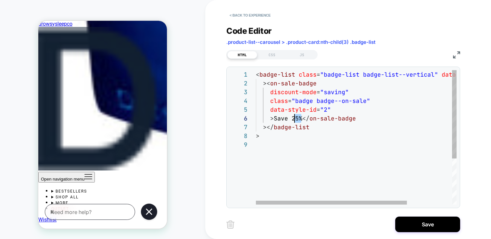
scroll to position [44, 35]
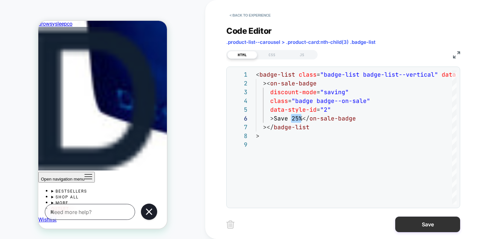
type textarea "**********"
click at [429, 221] on button "Save" at bounding box center [427, 225] width 65 height 16
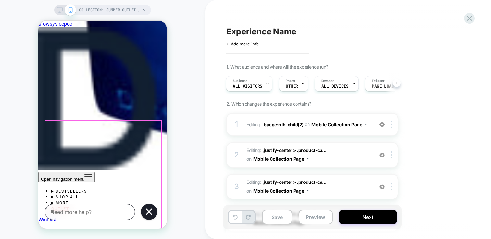
scroll to position [0, 488]
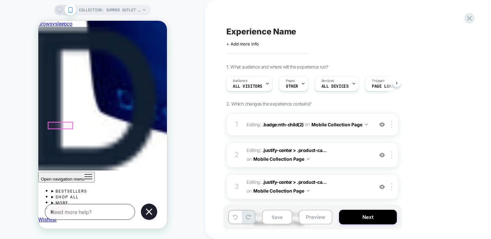
click at [61, 125] on div at bounding box center [60, 125] width 24 height 6
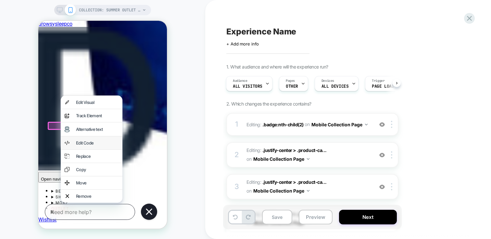
click at [92, 143] on div "Edit Code" at bounding box center [92, 142] width 62 height 13
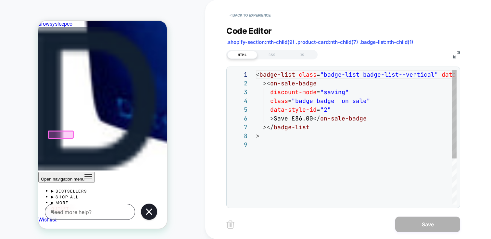
scroll to position [0, 445]
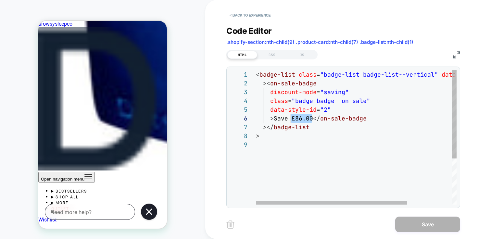
drag, startPoint x: 310, startPoint y: 118, endPoint x: 291, endPoint y: 118, distance: 19.8
click at [291, 118] on div "< badge-list class = "badge-list badge-list--vertical" data-style-id = "0" >< o…" at bounding box center [386, 172] width 260 height 205
type textarea "**********"
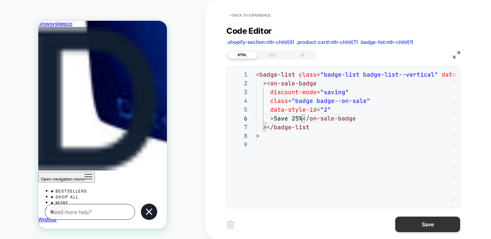
click at [425, 222] on button "Save" at bounding box center [427, 225] width 65 height 16
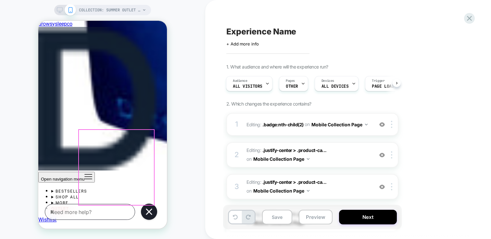
scroll to position [0, 538]
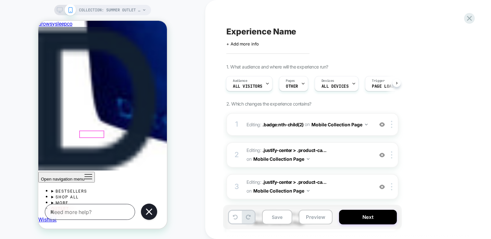
click at [91, 134] on div at bounding box center [92, 134] width 24 height 6
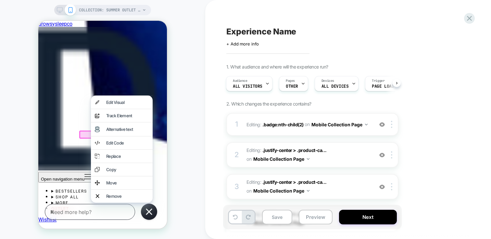
click at [118, 149] on div "Edit Code" at bounding box center [122, 142] width 62 height 13
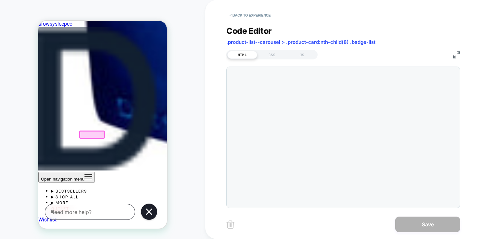
scroll to position [70, 0]
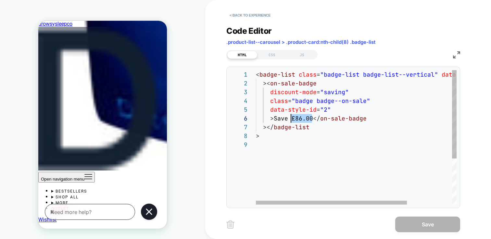
drag, startPoint x: 312, startPoint y: 119, endPoint x: 293, endPoint y: 118, distance: 18.9
click at [293, 118] on div "< badge-list class = "badge-list badge-list--vertical" data-style-id = "0" >< o…" at bounding box center [386, 172] width 260 height 205
drag, startPoint x: 291, startPoint y: 118, endPoint x: 311, endPoint y: 118, distance: 19.5
click at [311, 118] on div "< badge-list class = "badge-list badge-list--vertical" data-style-id = "0" >< o…" at bounding box center [386, 172] width 260 height 205
type textarea "**********"
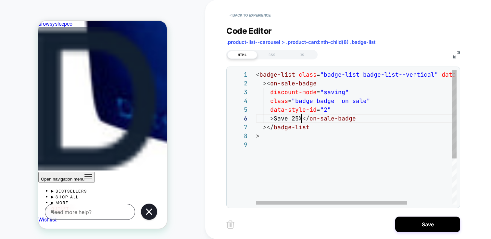
scroll to position [44, 45]
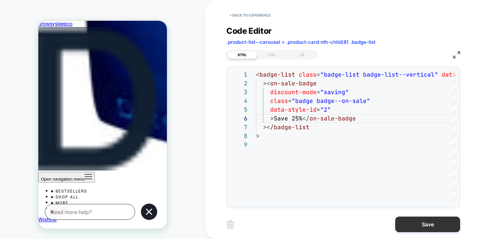
click at [413, 223] on button "Save" at bounding box center [427, 225] width 65 height 16
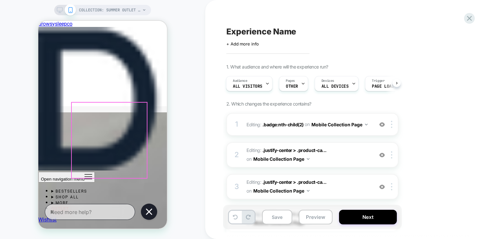
scroll to position [0, 488]
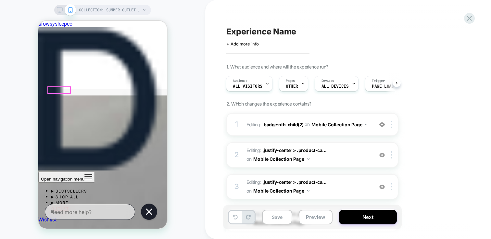
click at [66, 90] on div at bounding box center [59, 90] width 22 height 6
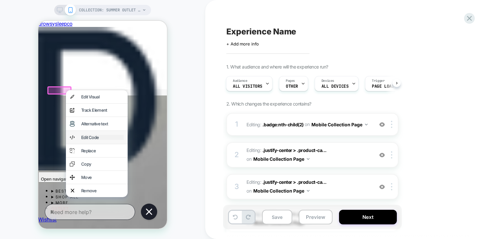
click at [95, 140] on div "Edit Code" at bounding box center [102, 137] width 43 height 5
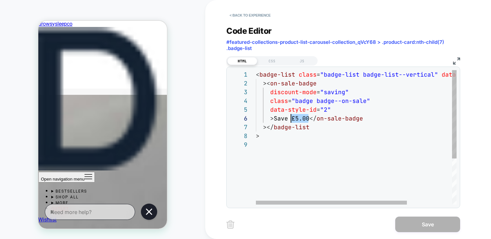
drag, startPoint x: 308, startPoint y: 118, endPoint x: 291, endPoint y: 119, distance: 16.9
click at [291, 119] on div "< badge-list class = "badge-list badge-list--vertical" data-style-id = "0" >< o…" at bounding box center [386, 172] width 260 height 205
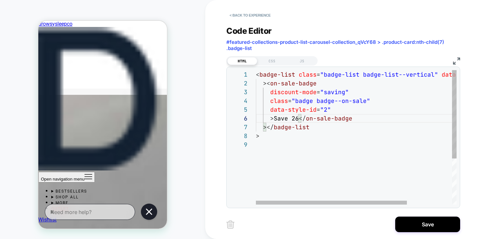
scroll to position [44, 45]
click at [374, 168] on div "< badge-list class = "badge-list badge-list--vertical" data-style-id = "0" >< o…" at bounding box center [386, 172] width 260 height 205
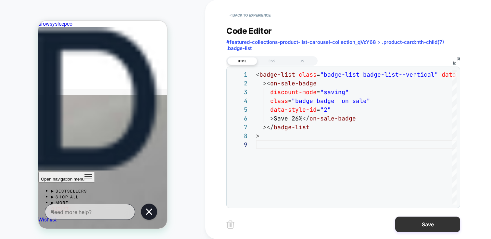
type textarea "**********"
click at [422, 223] on button "Save" at bounding box center [427, 225] width 65 height 16
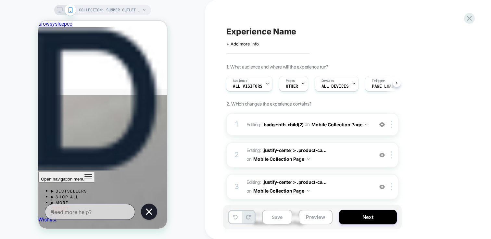
scroll to position [0, 693]
click at [96, 89] on div at bounding box center [99, 89] width 22 height 6
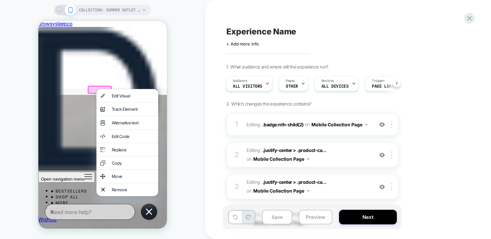
click at [127, 139] on div "Edit Code" at bounding box center [133, 136] width 43 height 5
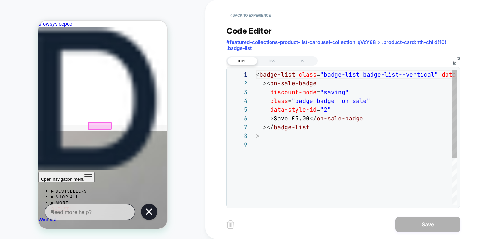
scroll to position [70, 0]
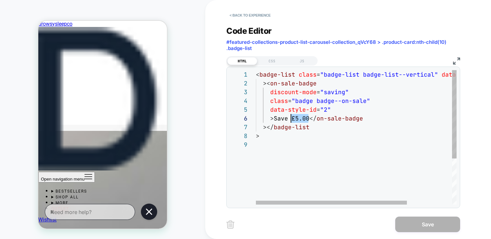
drag, startPoint x: 307, startPoint y: 115, endPoint x: 291, endPoint y: 116, distance: 16.6
click at [291, 116] on div "< badge-list class = "badge-list badge-list--vertical" data-style-id = "0" >< o…" at bounding box center [386, 172] width 260 height 205
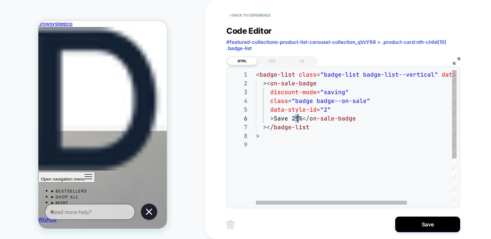
click at [296, 119] on div "< badge-list class = "badge-list badge-list--vertical" data-style-id = "0" >< o…" at bounding box center [386, 172] width 260 height 205
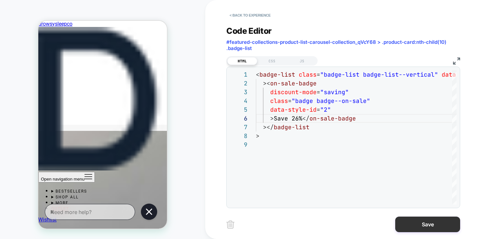
type textarea "**********"
click at [444, 223] on button "Save" at bounding box center [427, 225] width 65 height 16
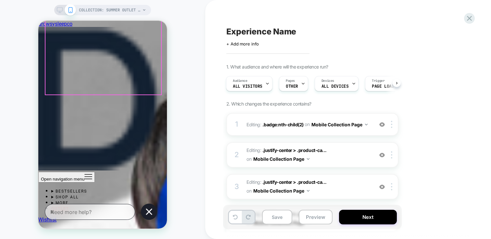
scroll to position [2497, 0]
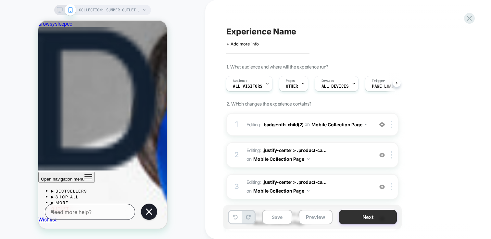
click at [389, 217] on button "Next" at bounding box center [368, 217] width 58 height 15
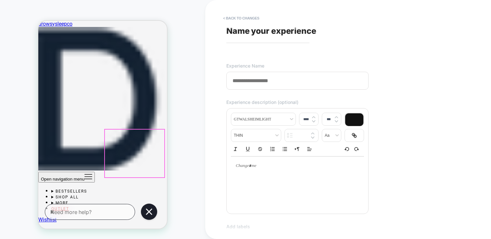
scroll to position [230, 0]
click at [285, 75] on input at bounding box center [297, 81] width 142 height 18
paste input "**"
type input "******"
click at [437, 165] on div "**********" at bounding box center [344, 119] width 243 height 226
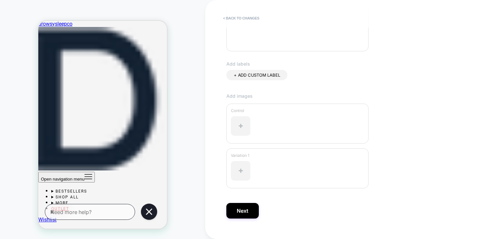
scroll to position [175, 0]
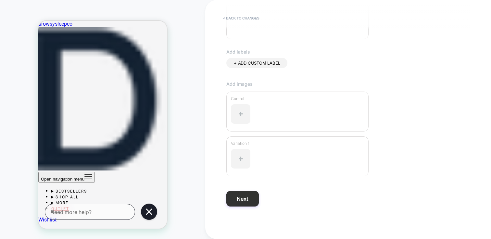
click at [251, 196] on button "Next" at bounding box center [242, 199] width 32 height 16
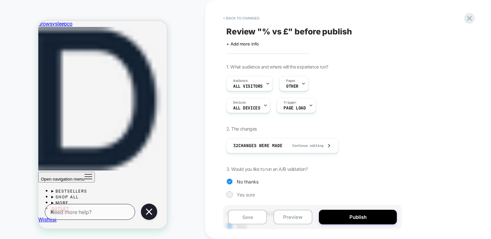
scroll to position [45, 0]
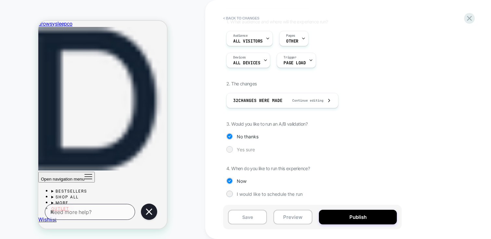
click at [241, 147] on span "Yes sure" at bounding box center [246, 150] width 18 height 6
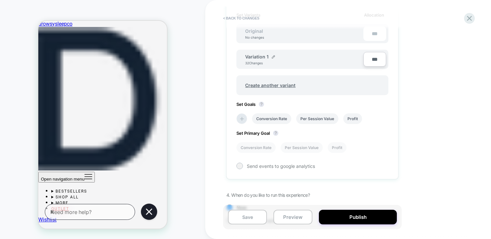
scroll to position [206, 0]
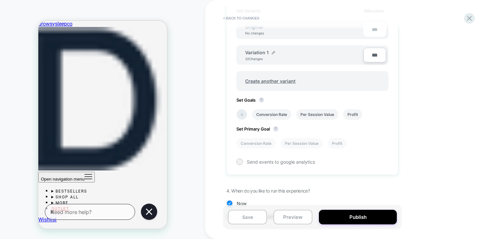
click at [239, 116] on icon at bounding box center [242, 114] width 6 height 6
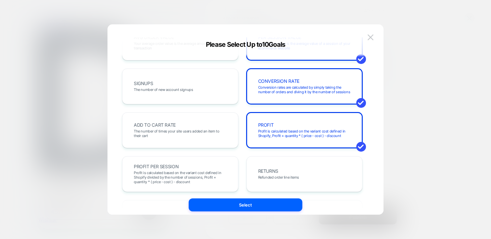
scroll to position [95, 0]
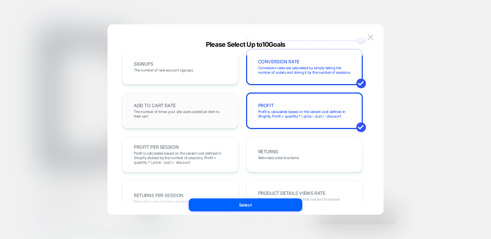
click at [157, 119] on div "ADD TO CART RATE The number of times your site users added an item to their cart" at bounding box center [180, 111] width 103 height 22
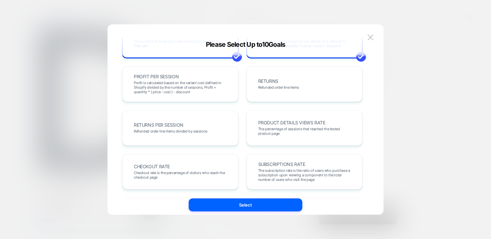
scroll to position [174, 0]
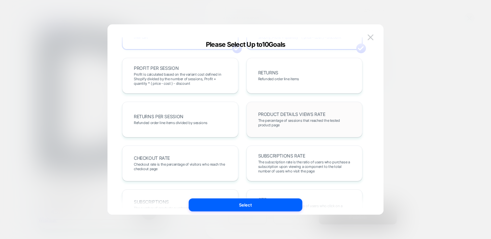
click at [339, 123] on span "The percentage of sessions that reached the tested product page" at bounding box center [304, 122] width 93 height 9
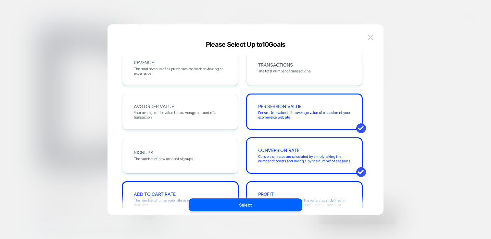
scroll to position [0, 0]
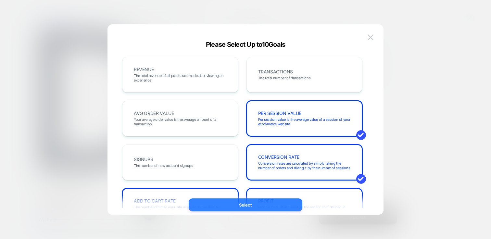
click at [256, 205] on button "Select" at bounding box center [246, 204] width 114 height 13
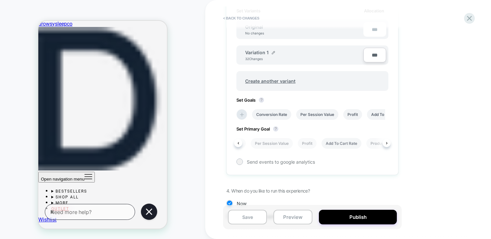
scroll to position [0, 86]
click at [359, 144] on li "Product Details Views Rate" at bounding box center [340, 143] width 59 height 11
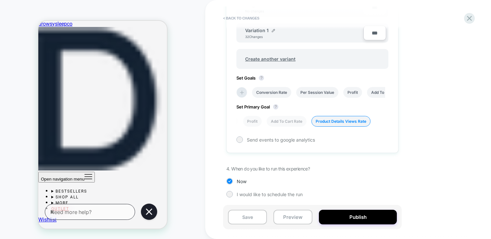
scroll to position [229, 0]
click at [369, 218] on button "Publish" at bounding box center [358, 217] width 78 height 15
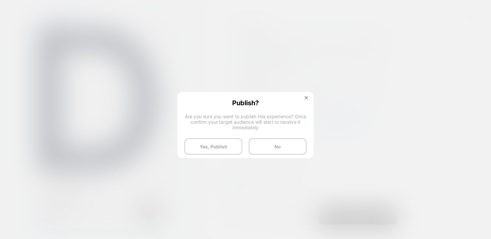
drag, startPoint x: 263, startPoint y: 145, endPoint x: 243, endPoint y: 120, distance: 32.1
click at [243, 120] on div "Publish? Are you sure you want to publish this experience? Once confirm your ta…" at bounding box center [245, 127] width 135 height 68
click at [219, 150] on button "Yes, Publish" at bounding box center [213, 146] width 58 height 16
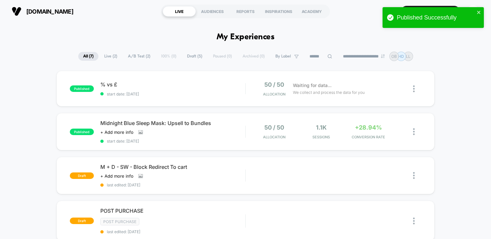
click at [456, 74] on div "published % vs £ start date: 13/10/2025 50 / 50 Allocation Waiting for data... …" at bounding box center [245, 236] width 491 height 331
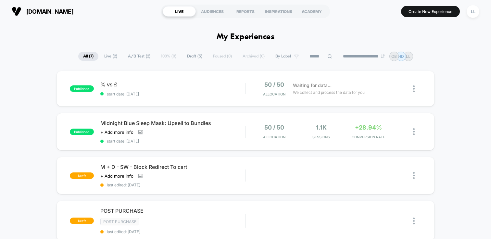
click at [456, 74] on div "published % vs £ start date: 13/10/2025 50 / 50 Allocation Waiting for data... …" at bounding box center [245, 236] width 491 height 331
click at [404, 88] on icon at bounding box center [402, 88] width 5 height 5
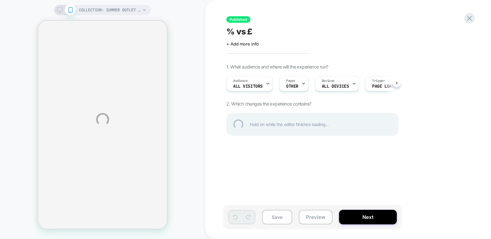
click at [265, 29] on div "% vs £" at bounding box center [344, 32] width 237 height 10
type textarea "**********"
click at [357, 210] on div "**********" at bounding box center [245, 119] width 491 height 239
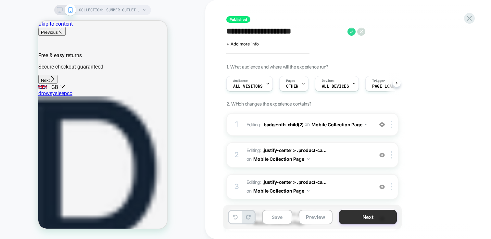
click at [362, 217] on button "Next" at bounding box center [368, 217] width 58 height 15
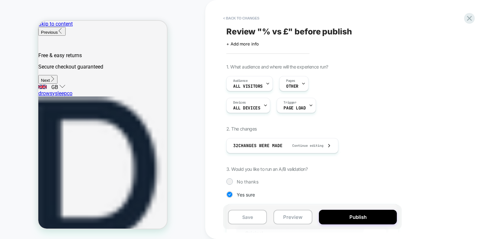
scroll to position [0, 1]
click at [362, 217] on button "Publish" at bounding box center [358, 217] width 78 height 15
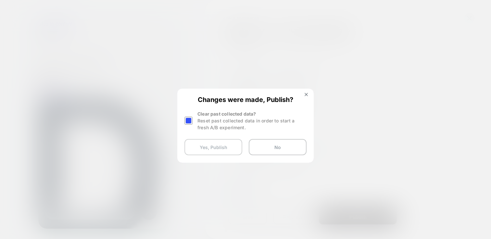
scroll to position [0, 0]
click at [274, 151] on button "No" at bounding box center [278, 147] width 58 height 16
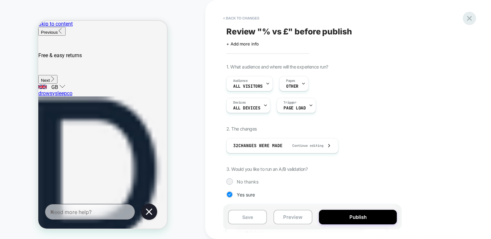
click at [471, 19] on icon at bounding box center [469, 18] width 9 height 9
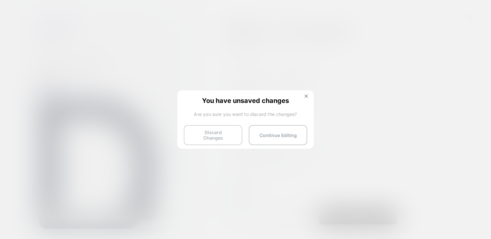
click at [224, 136] on button "Discard Changes" at bounding box center [213, 135] width 58 height 20
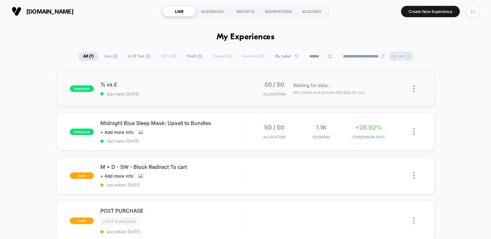
click at [413, 87] on img at bounding box center [414, 88] width 2 height 7
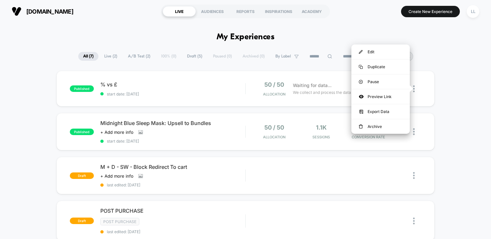
click at [476, 107] on div "published % vs £ start date: 13/10/2025 50 / 50 Allocation Waiting for data... …" at bounding box center [245, 236] width 491 height 331
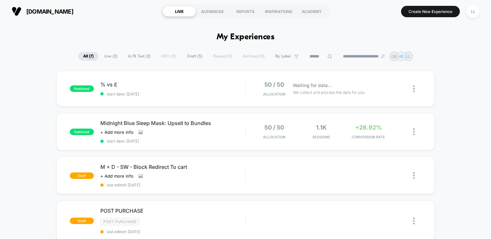
click at [471, 101] on div "published % vs £ start date: 13/10/2025 50 / 50 Allocation Waiting for data... …" at bounding box center [245, 236] width 491 height 331
